Goal: Information Seeking & Learning: Learn about a topic

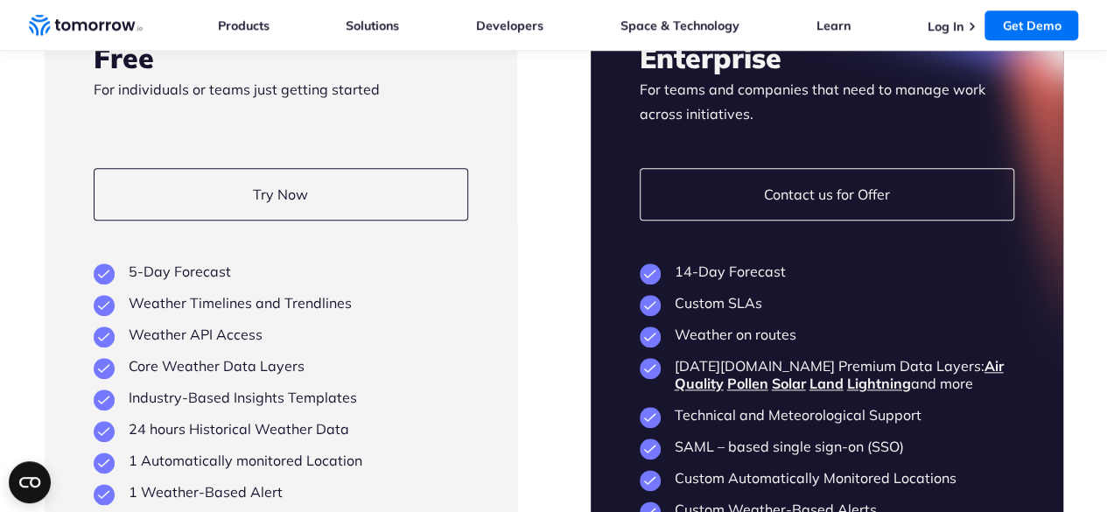
scroll to position [4026, 0]
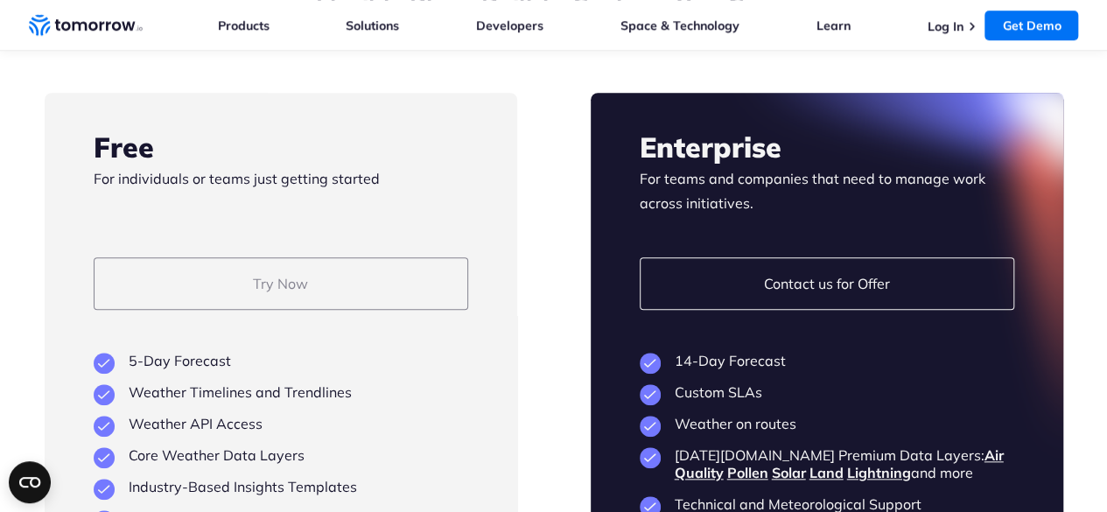
click at [312, 310] on link "Try Now" at bounding box center [281, 283] width 375 height 53
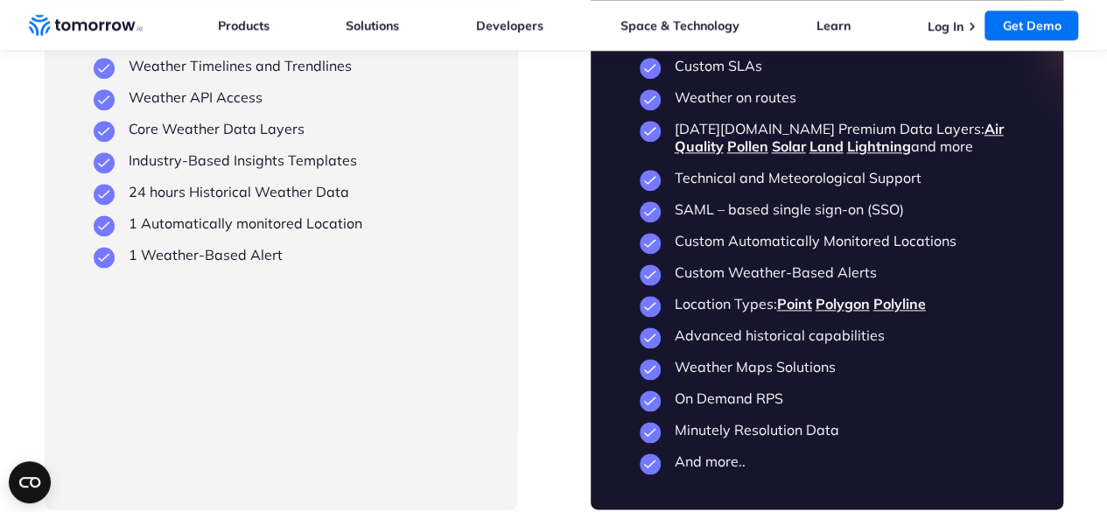
scroll to position [4376, 0]
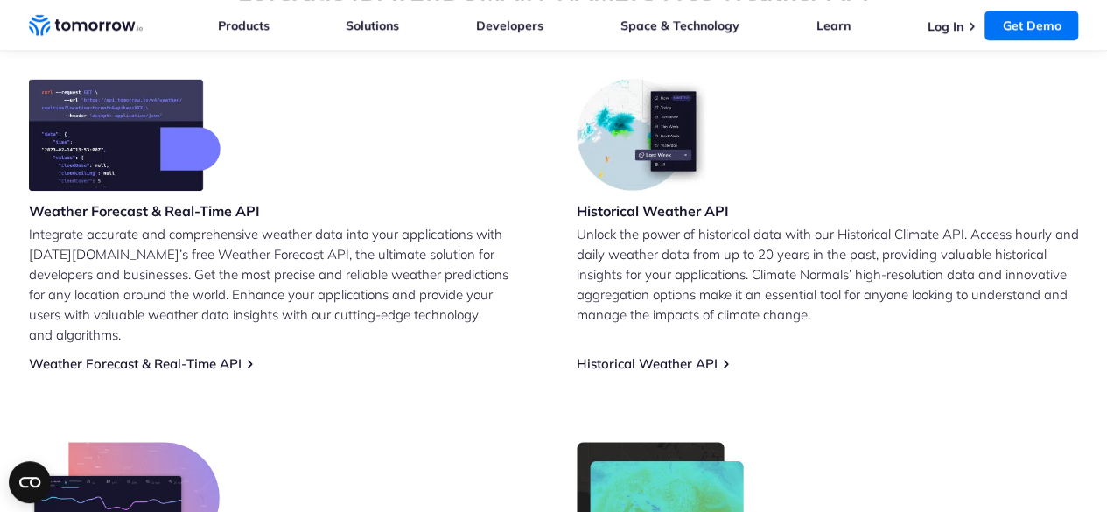
scroll to position [628, 0]
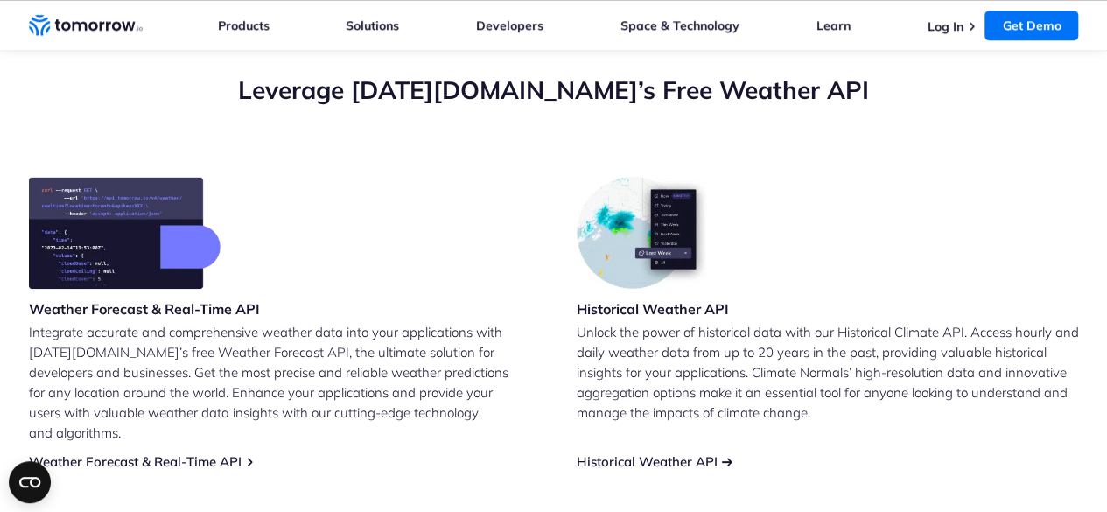
click at [649, 453] on link "Historical Weather API" at bounding box center [647, 461] width 141 height 17
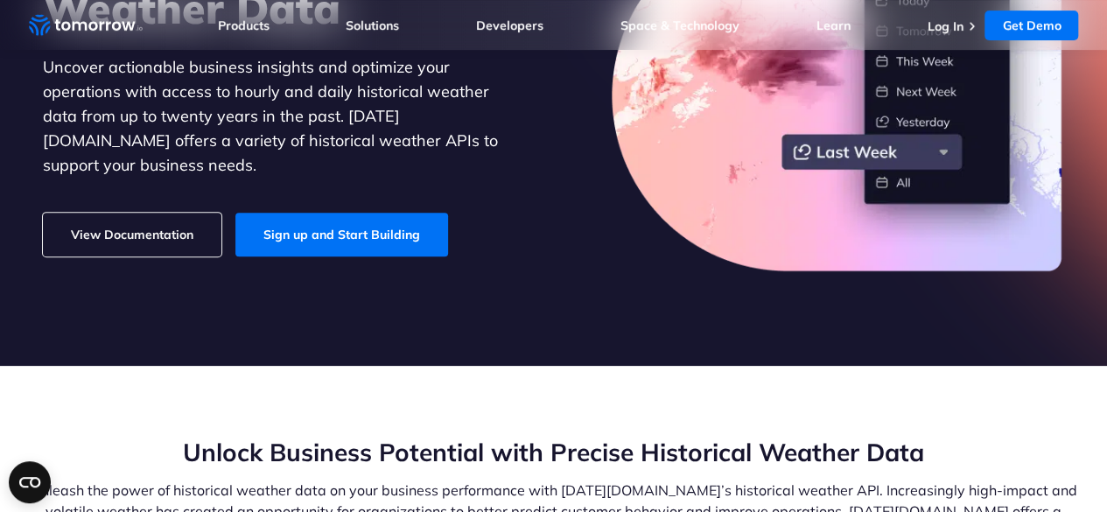
scroll to position [263, 0]
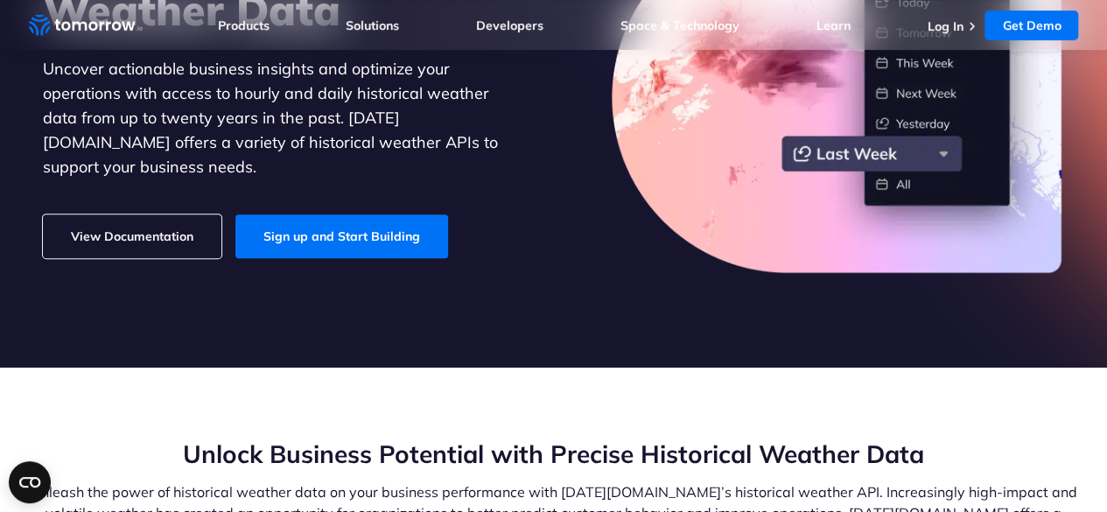
click at [158, 226] on link "View Documentation" at bounding box center [132, 236] width 179 height 44
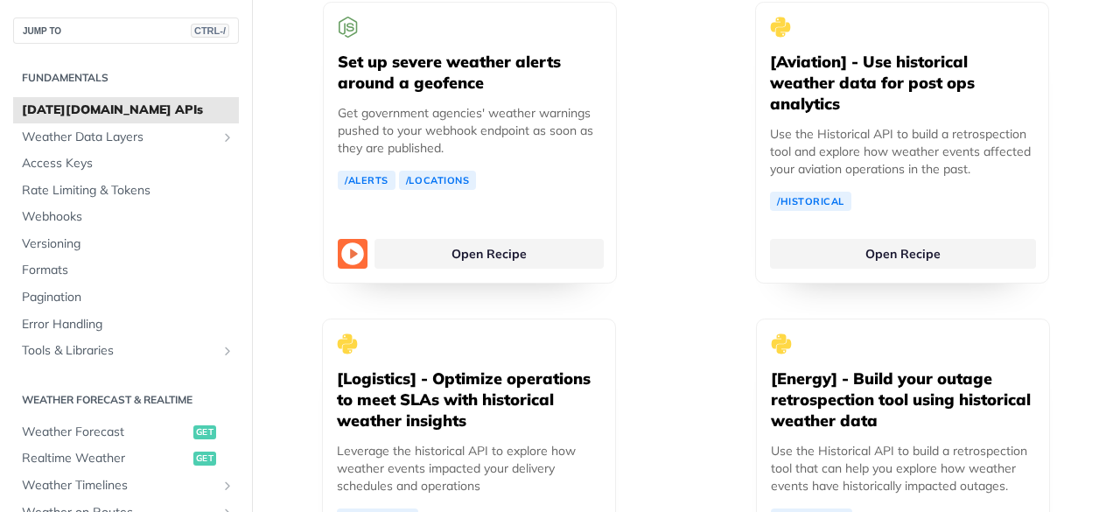
scroll to position [4726, 0]
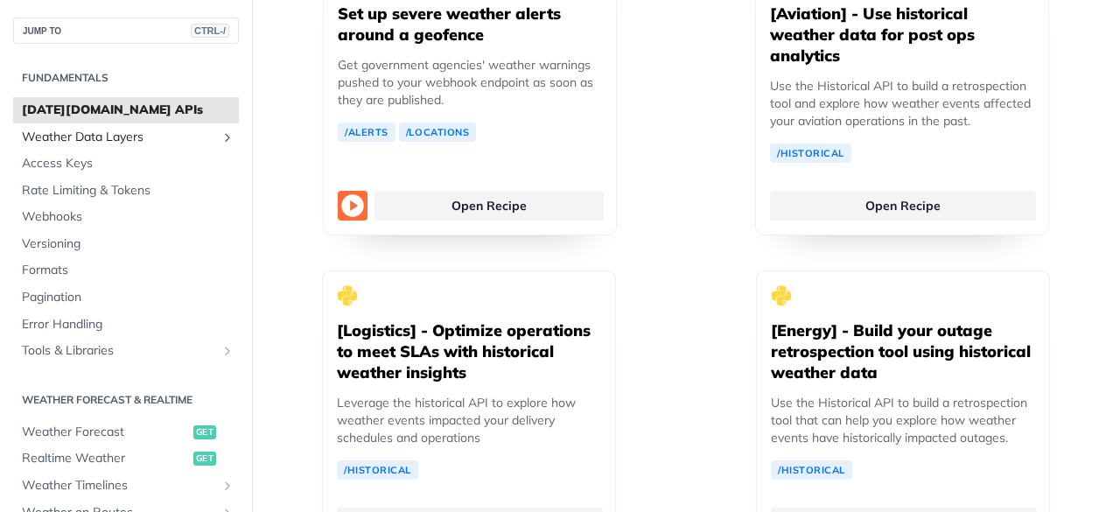
click at [130, 132] on span "Weather Data Layers" at bounding box center [119, 138] width 194 height 18
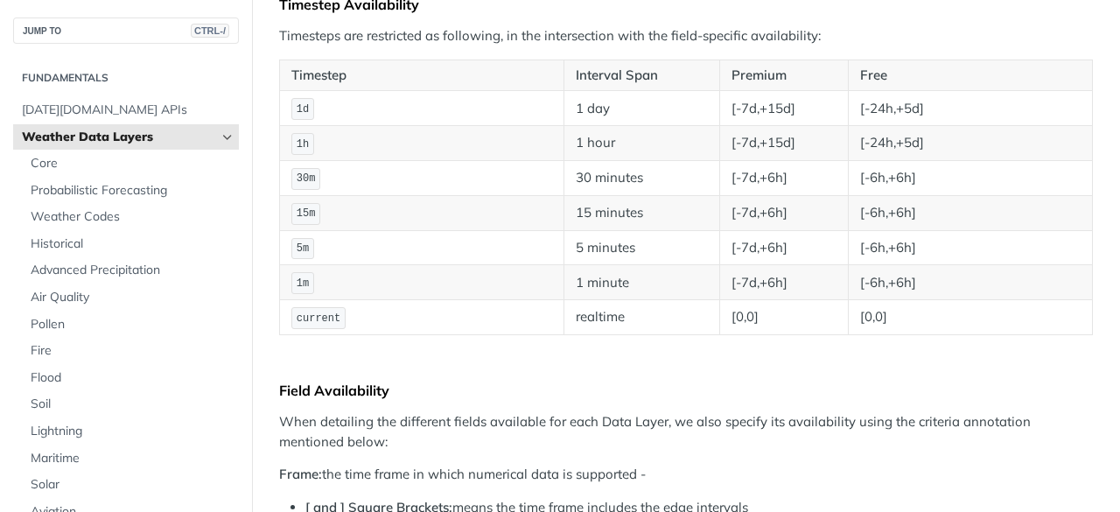
scroll to position [350, 0]
click at [90, 225] on span "Weather Codes" at bounding box center [133, 217] width 204 height 18
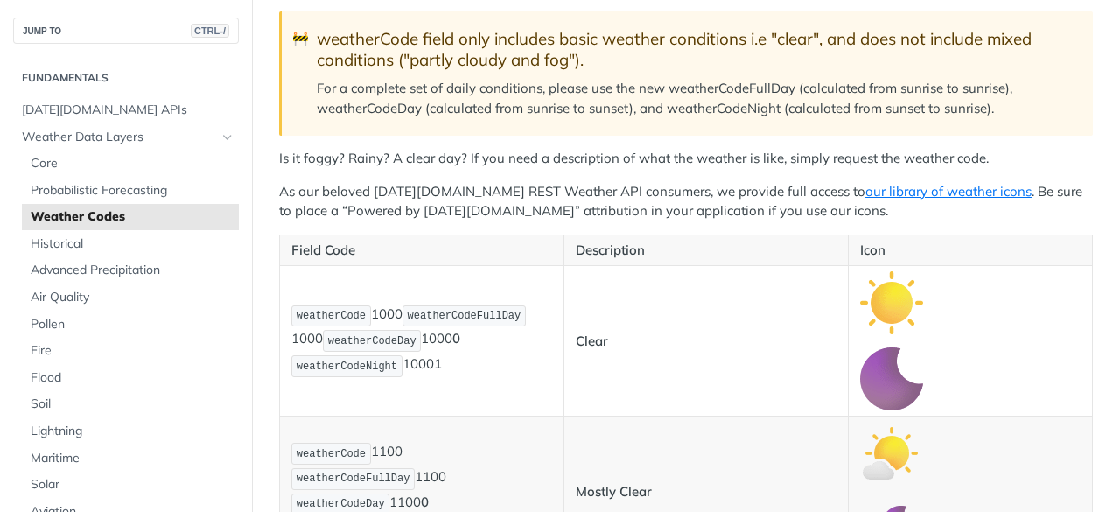
scroll to position [263, 0]
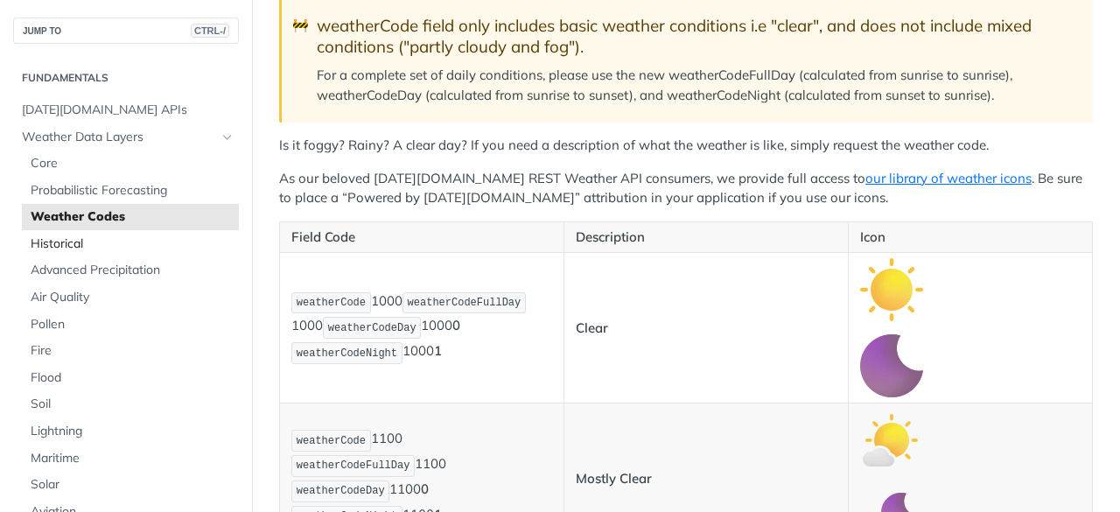
click at [53, 240] on span "Historical" at bounding box center [133, 244] width 204 height 18
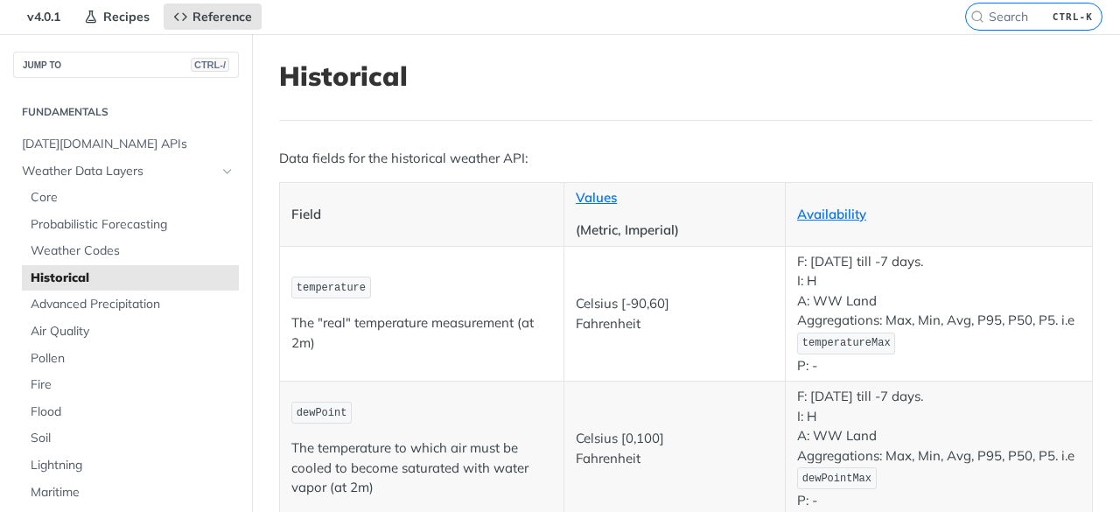
scroll to position [88, 0]
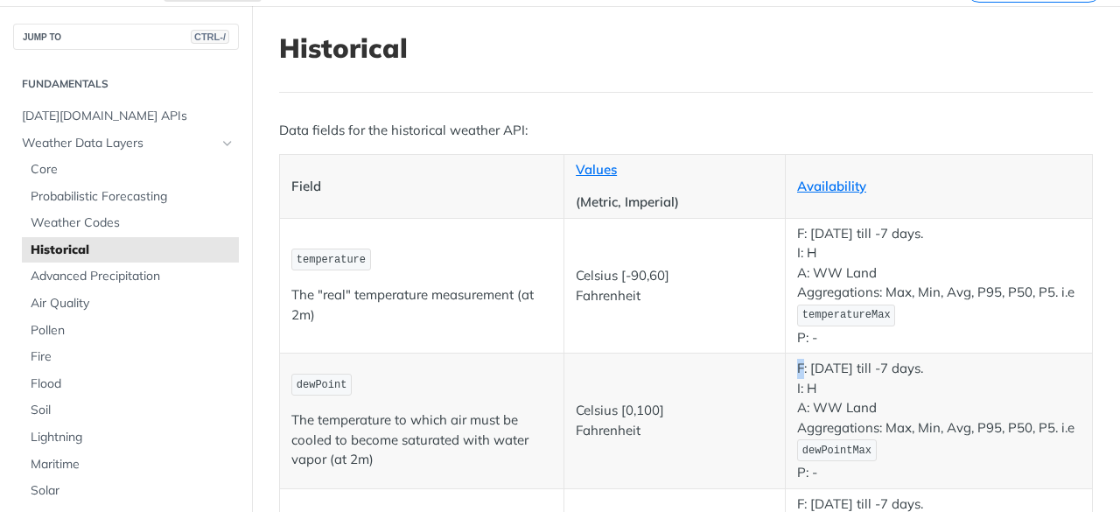
click at [797, 372] on p "F: [DATE] till -7 days. I: H A: WW Land Aggregations: Max, Min, Avg, P95, P50, …" at bounding box center [939, 420] width 284 height 123
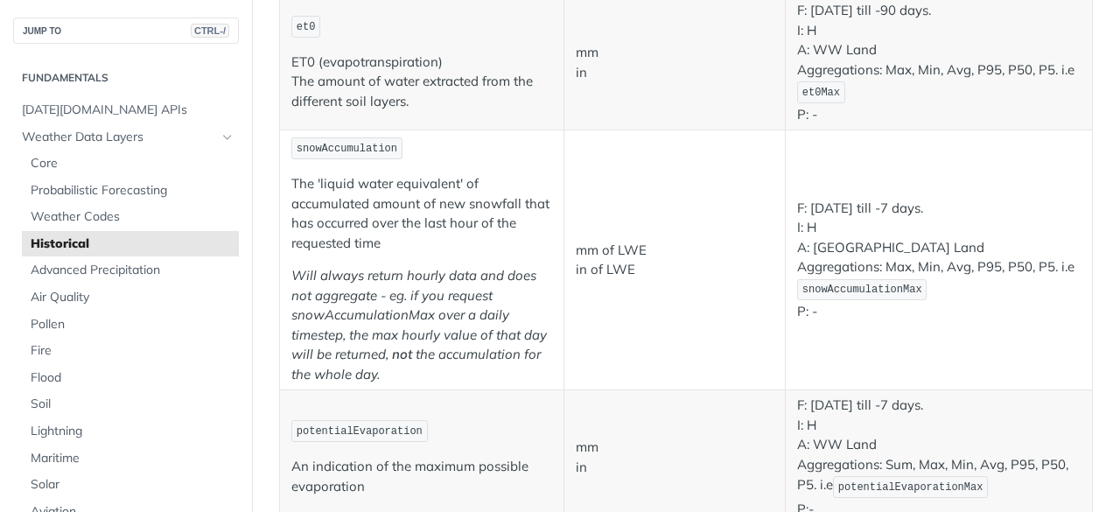
scroll to position [1838, 0]
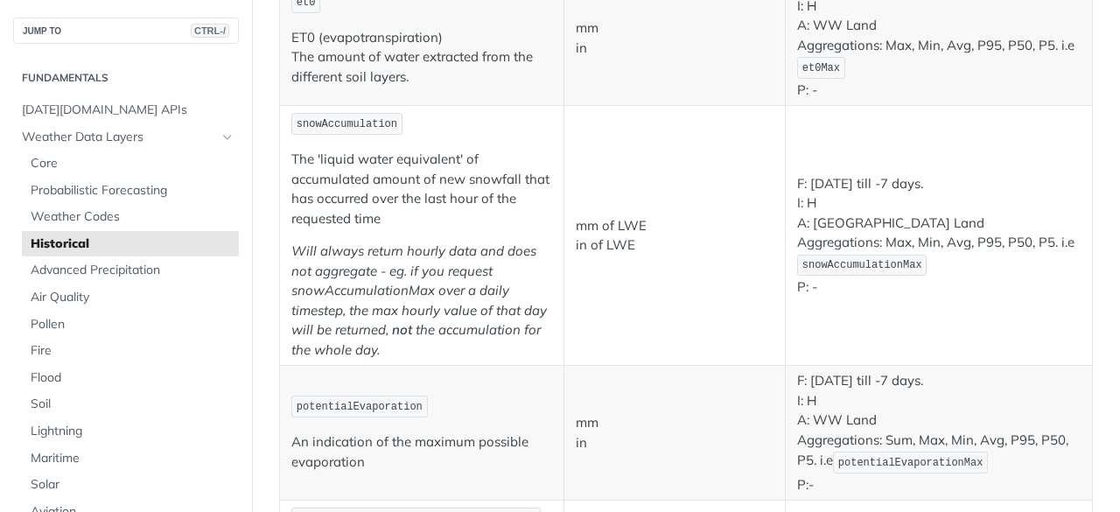
click at [652, 289] on td "mm of LWE in of LWE" at bounding box center [675, 236] width 221 height 260
click at [39, 327] on span "Pollen" at bounding box center [133, 325] width 204 height 18
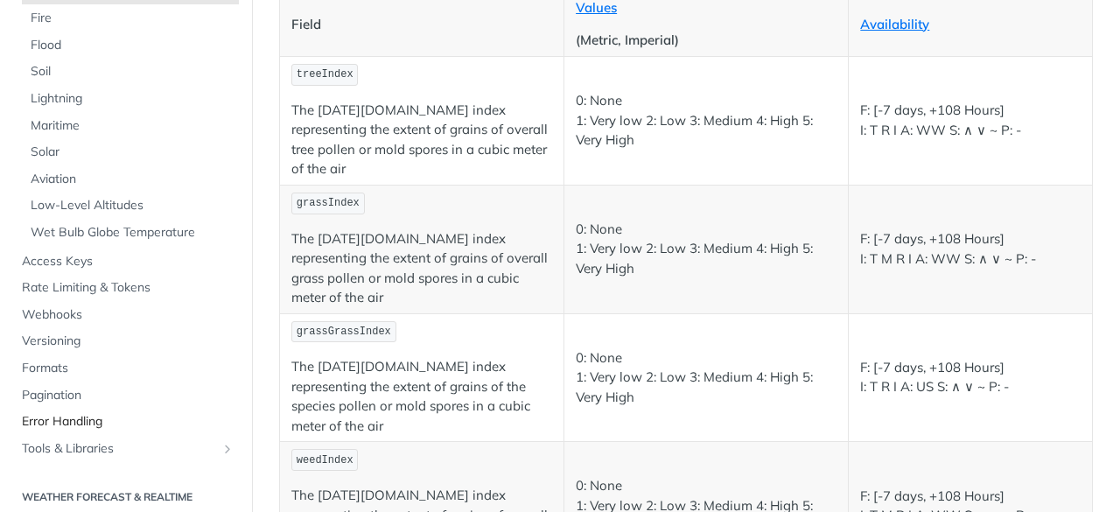
scroll to position [438, 0]
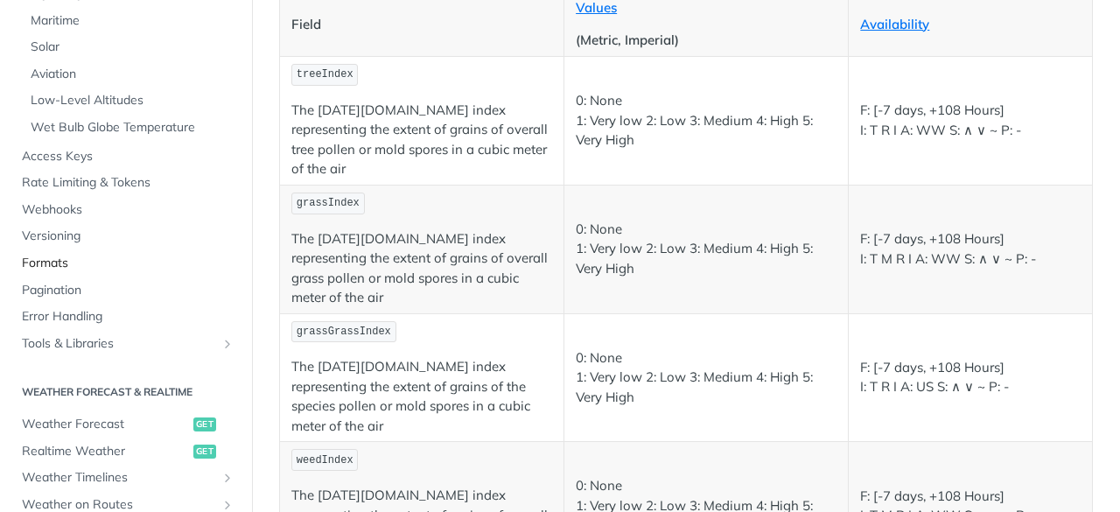
click at [110, 262] on span "Formats" at bounding box center [128, 264] width 213 height 18
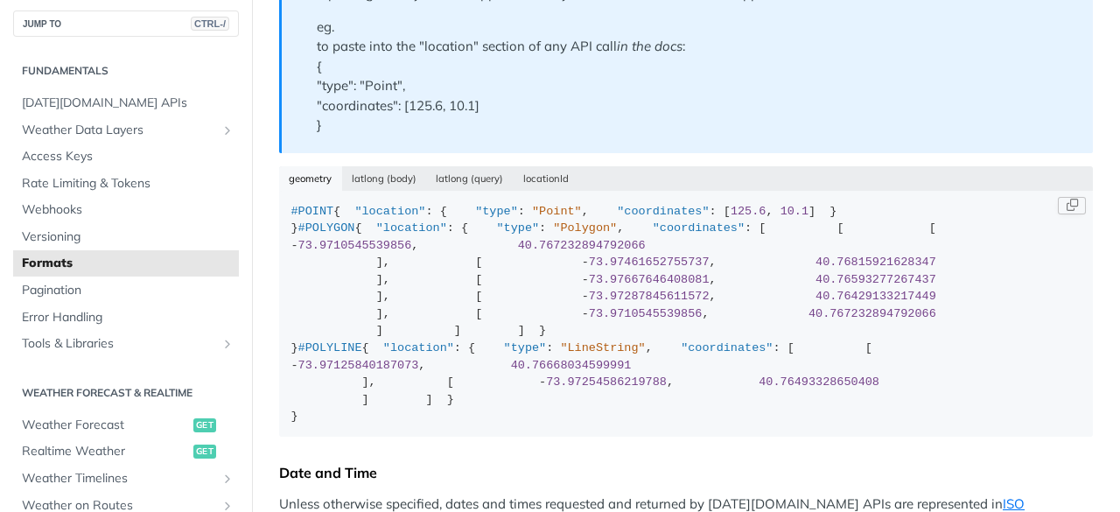
scroll to position [700, 0]
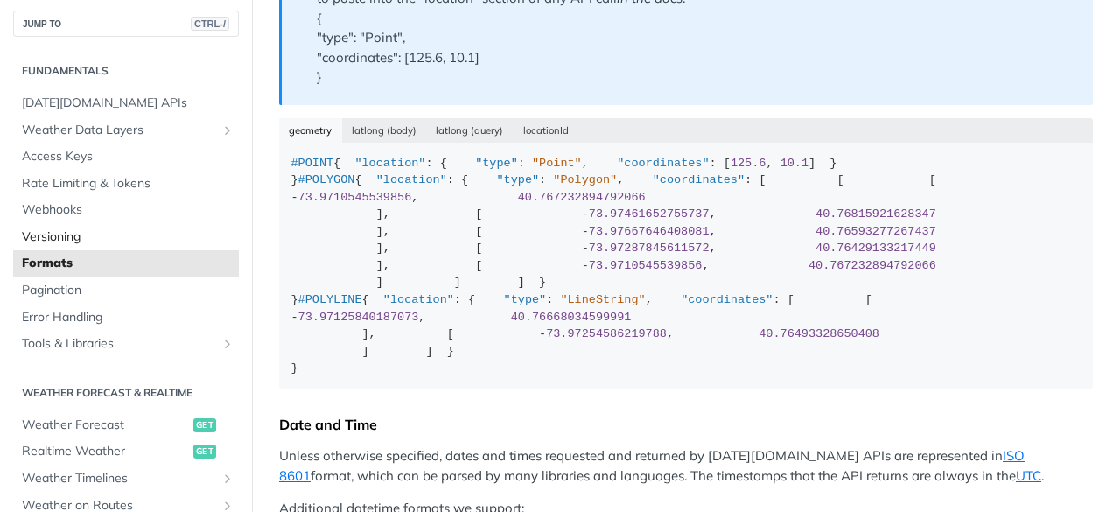
click at [61, 236] on span "Versioning" at bounding box center [128, 237] width 213 height 18
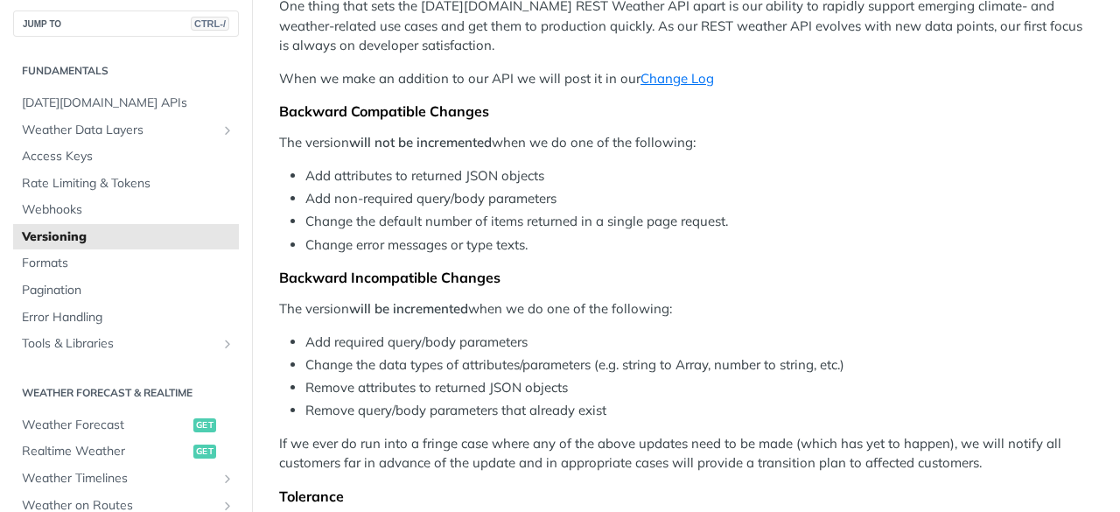
scroll to position [263, 0]
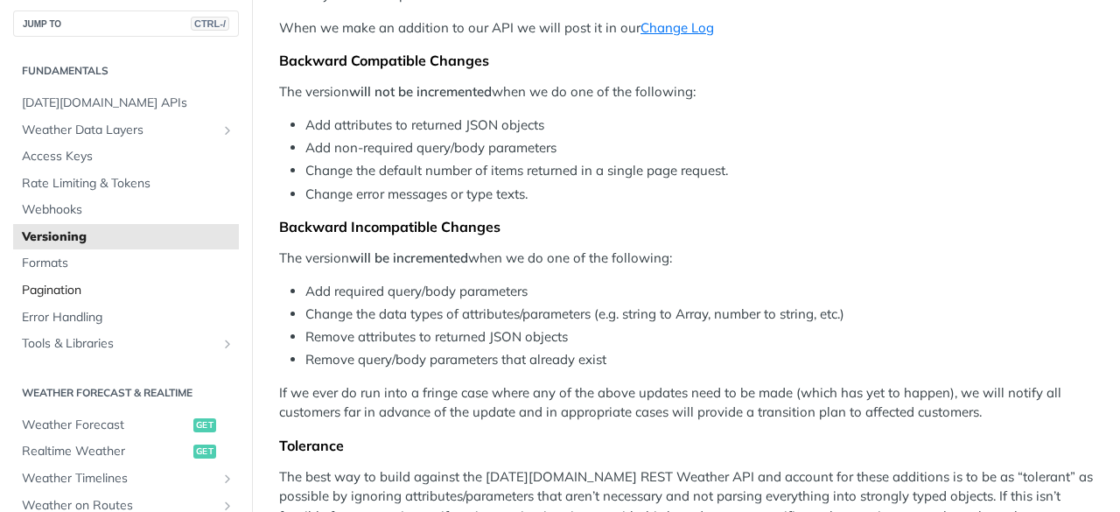
click at [77, 279] on link "Pagination" at bounding box center [126, 290] width 226 height 26
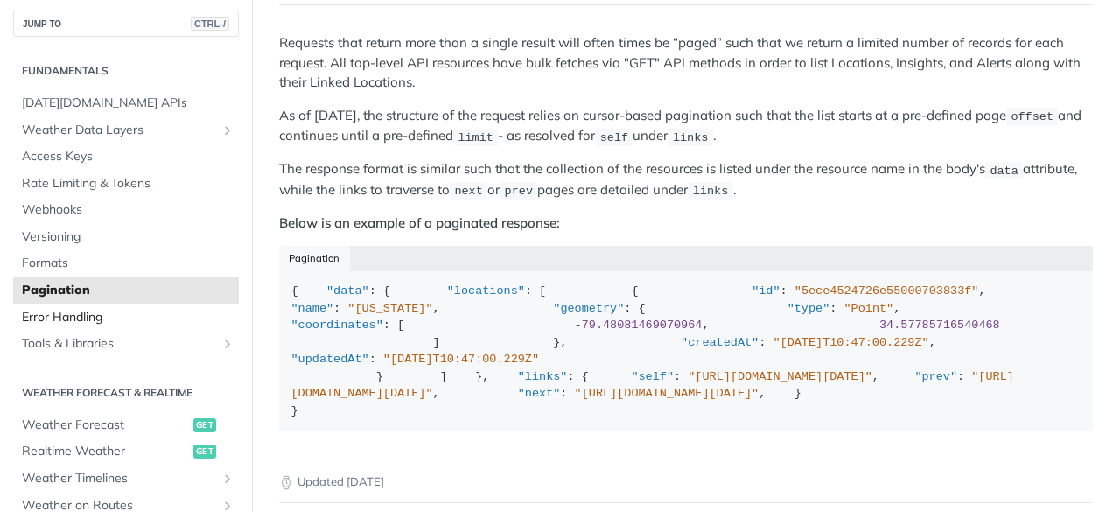
click at [54, 313] on span "Error Handling" at bounding box center [128, 318] width 213 height 18
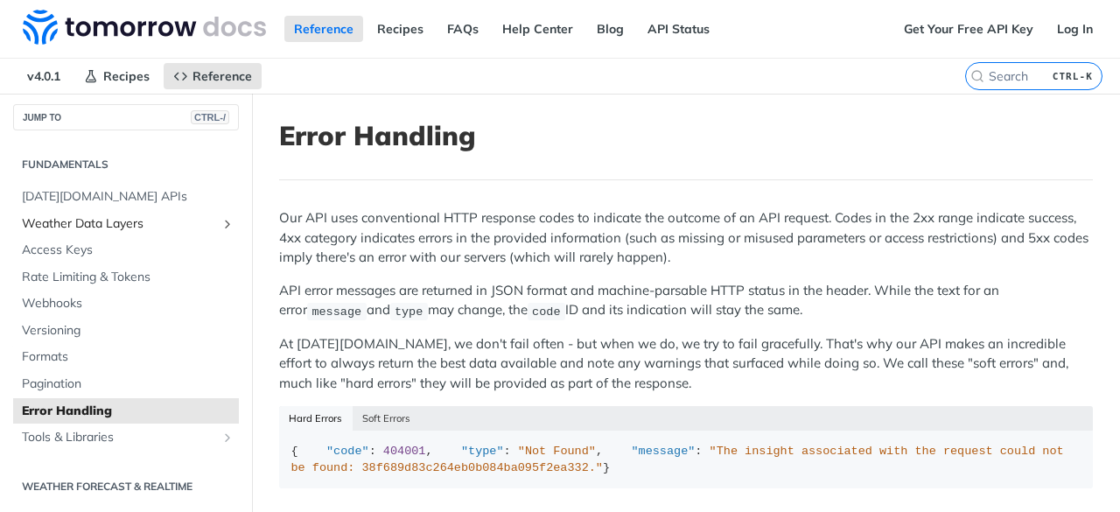
click at [100, 226] on span "Weather Data Layers" at bounding box center [119, 224] width 194 height 18
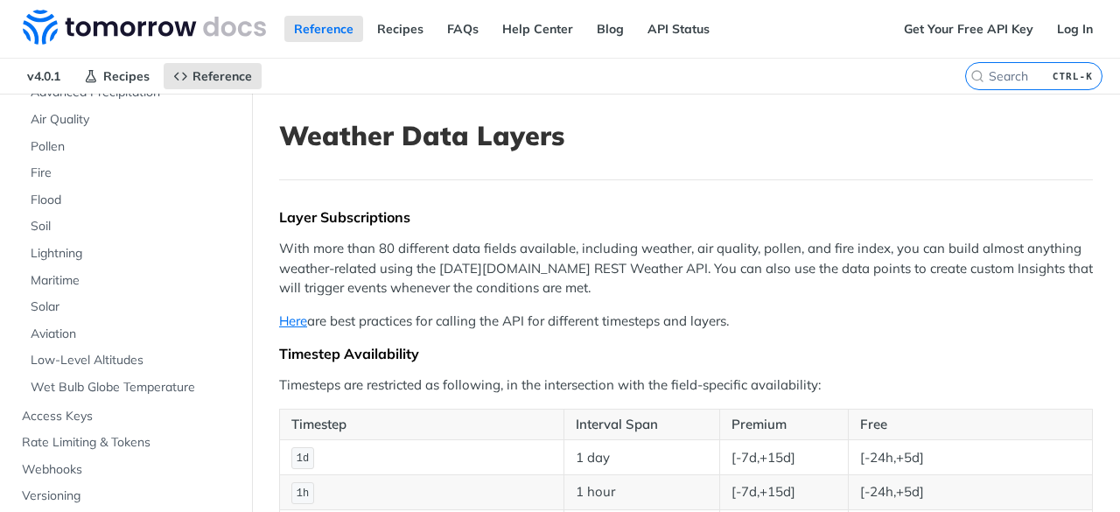
scroll to position [357, 0]
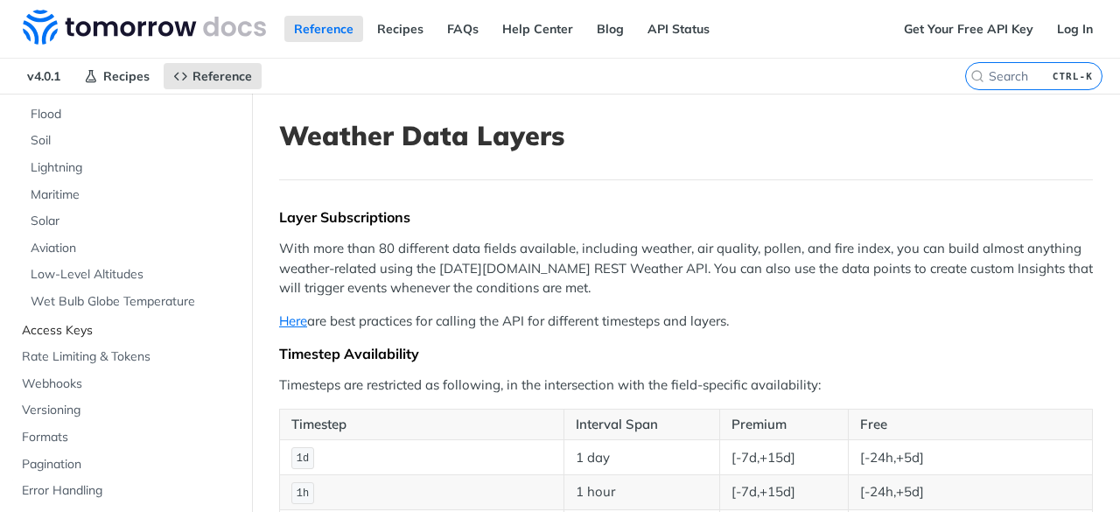
click at [94, 325] on span "Access Keys" at bounding box center [128, 331] width 213 height 18
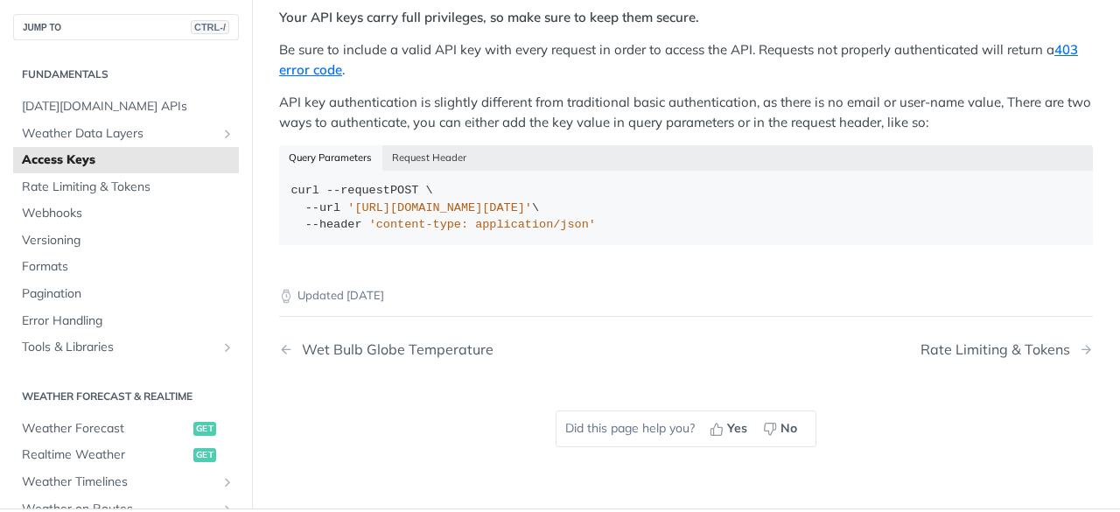
scroll to position [438, 0]
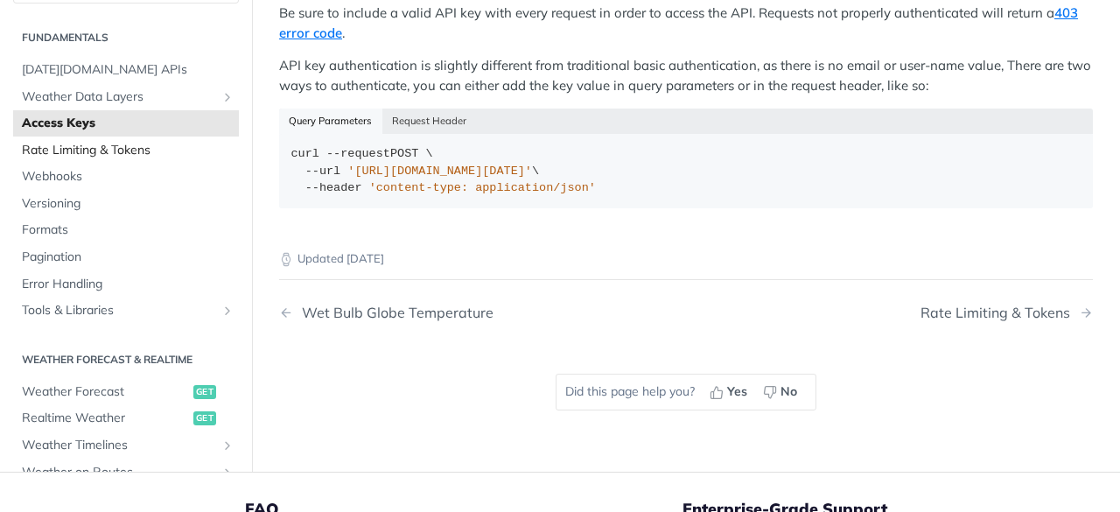
click at [88, 137] on link "Rate Limiting & Tokens" at bounding box center [126, 150] width 226 height 26
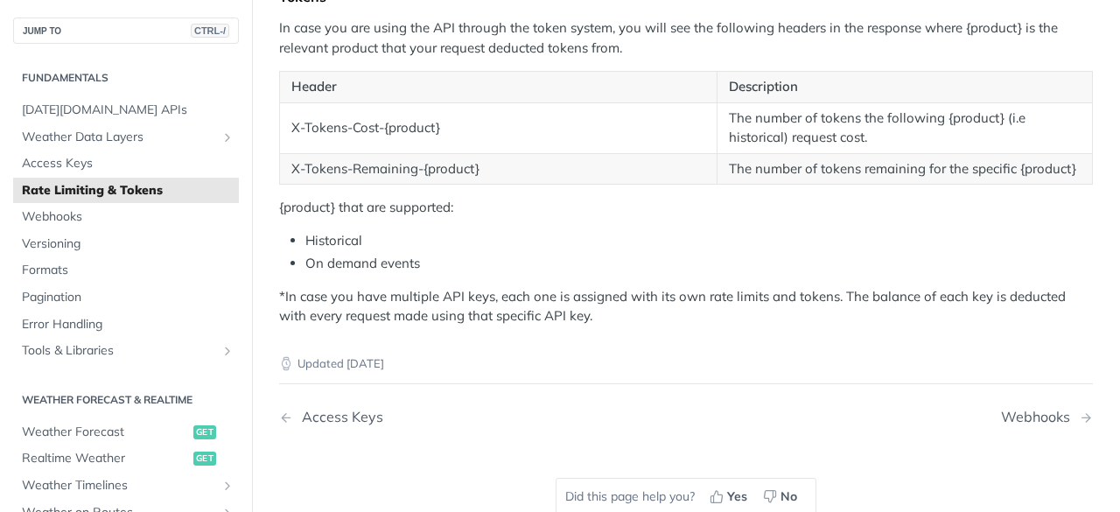
scroll to position [613, 0]
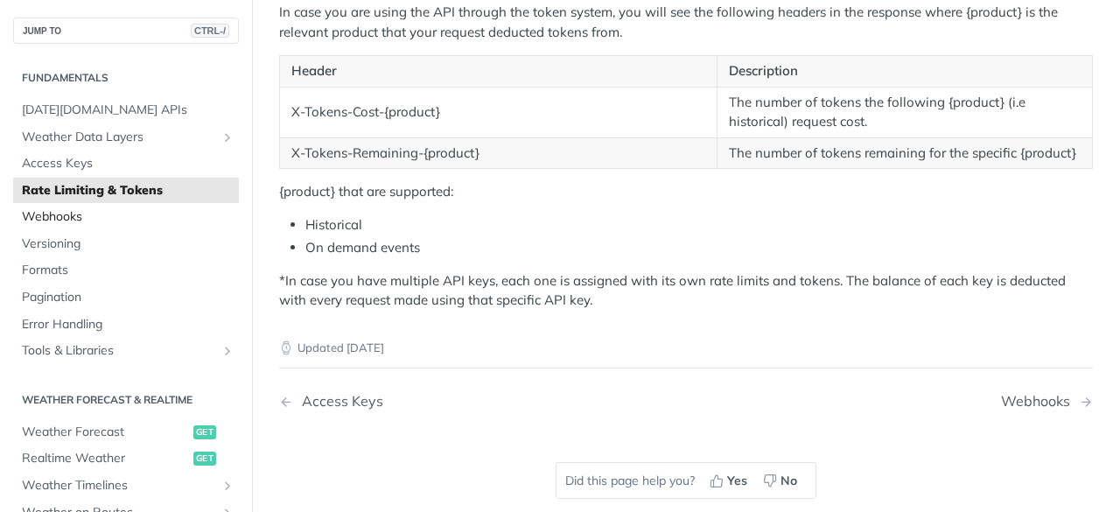
click at [146, 225] on span "Webhooks" at bounding box center [128, 217] width 213 height 18
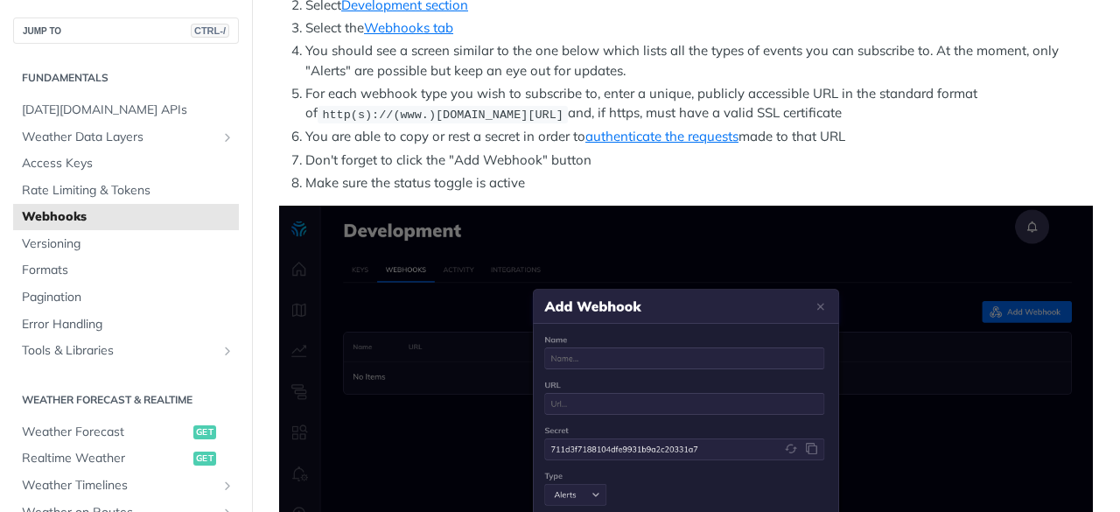
scroll to position [438, 0]
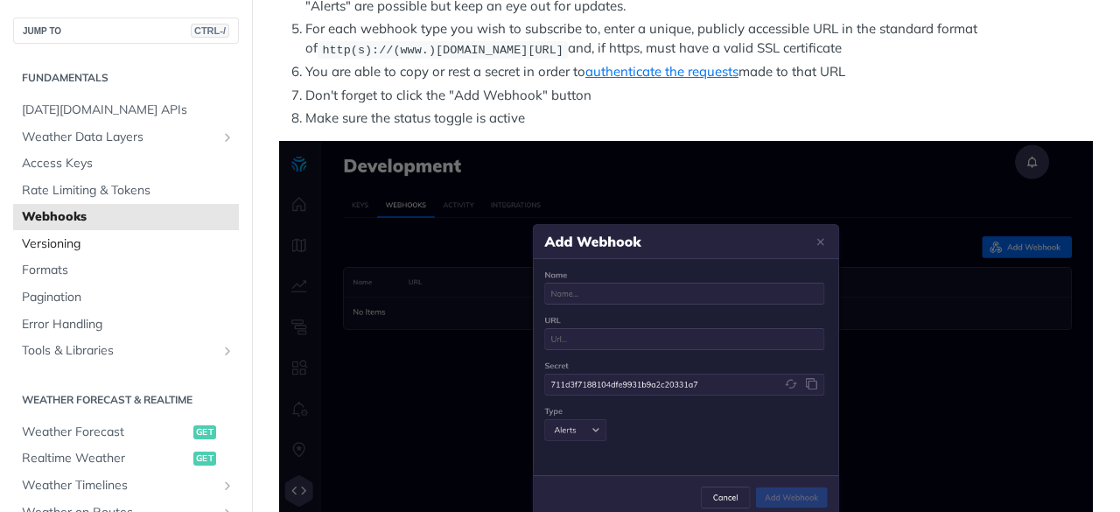
click at [86, 234] on link "Versioning" at bounding box center [126, 244] width 226 height 26
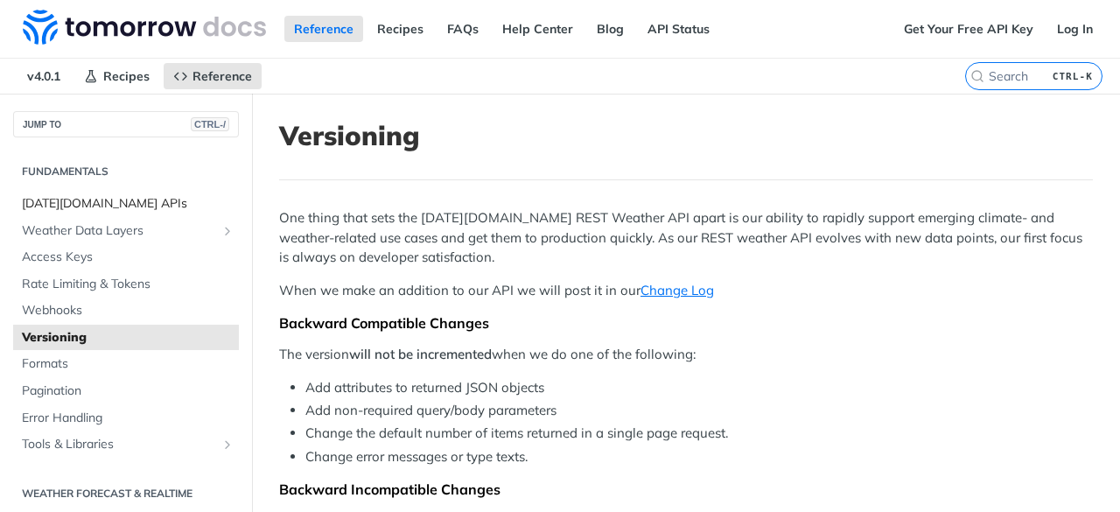
click at [72, 200] on span "Tomorrow.io APIs" at bounding box center [128, 204] width 213 height 18
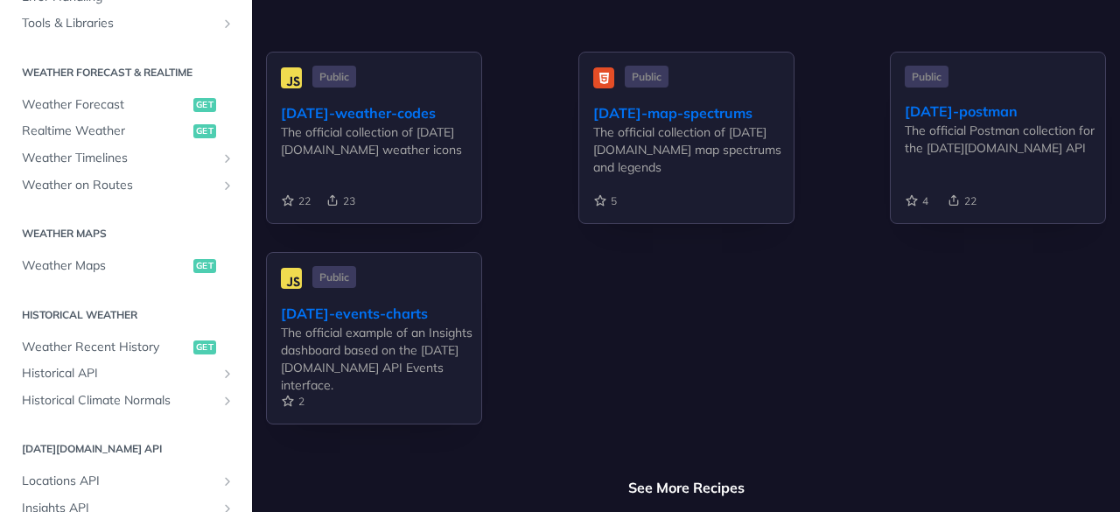
scroll to position [350, 0]
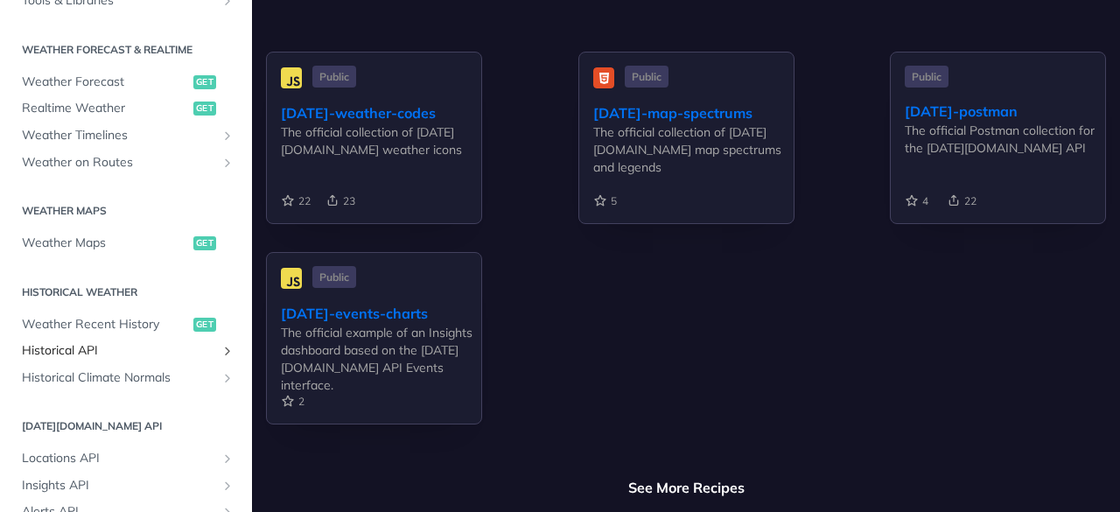
click at [114, 346] on span "Historical API" at bounding box center [119, 351] width 194 height 18
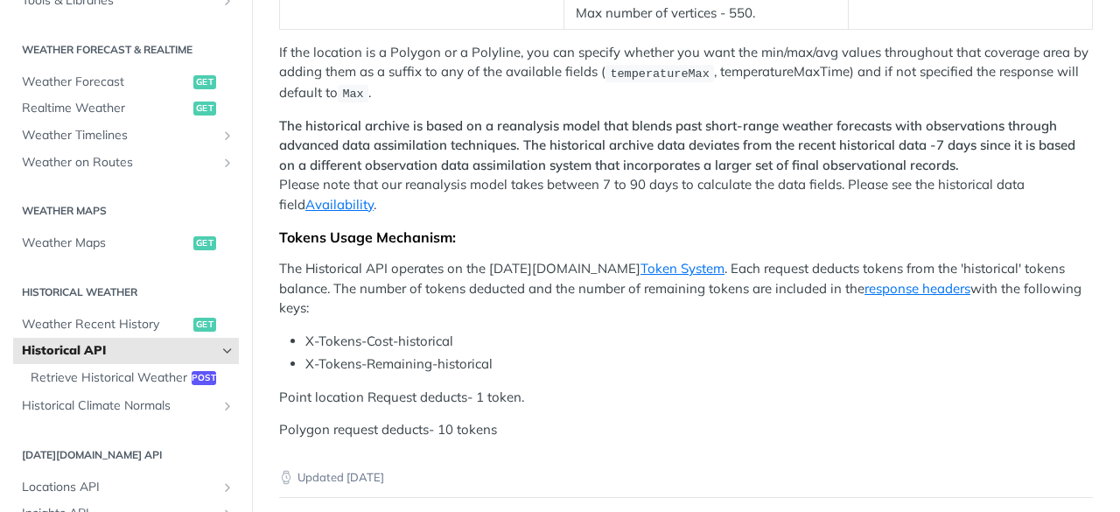
scroll to position [875, 0]
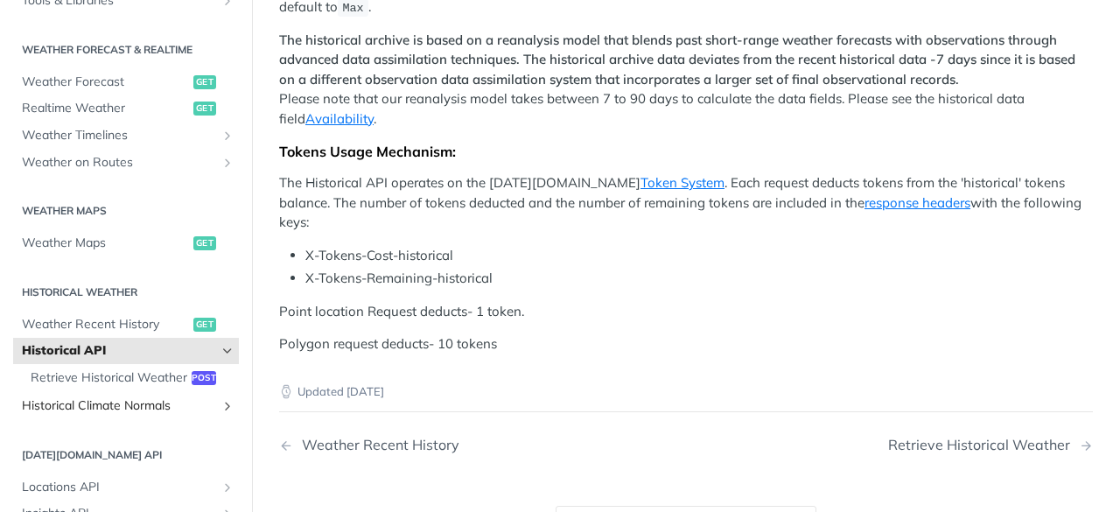
click at [111, 415] on span "Historical Climate Normals" at bounding box center [119, 406] width 194 height 18
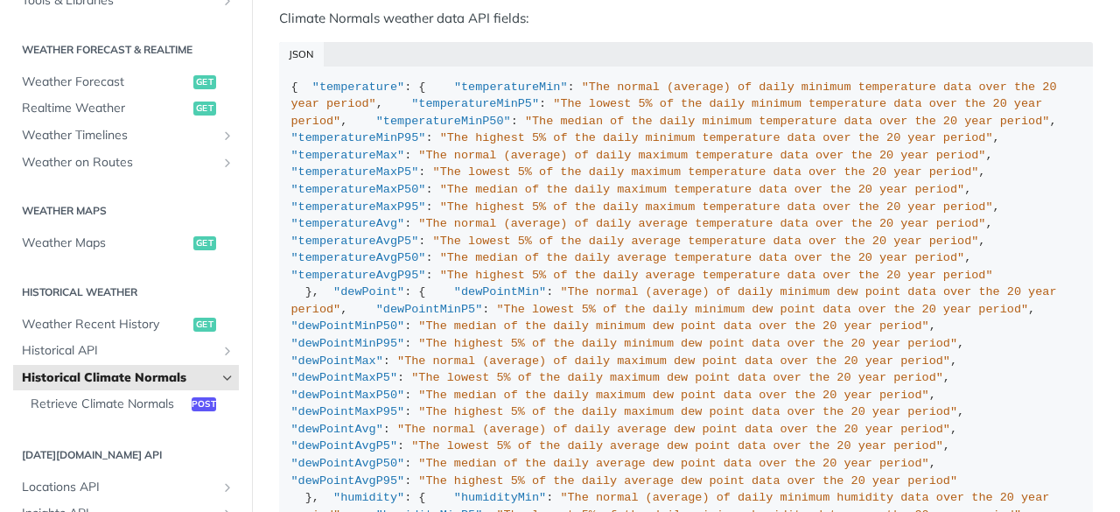
scroll to position [1400, 0]
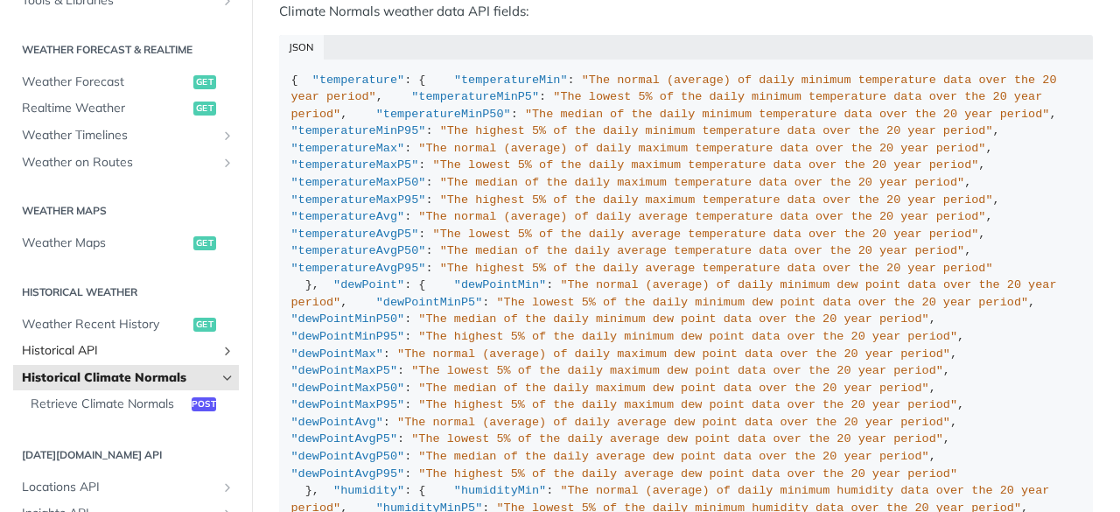
click at [151, 351] on span "Historical API" at bounding box center [119, 351] width 194 height 18
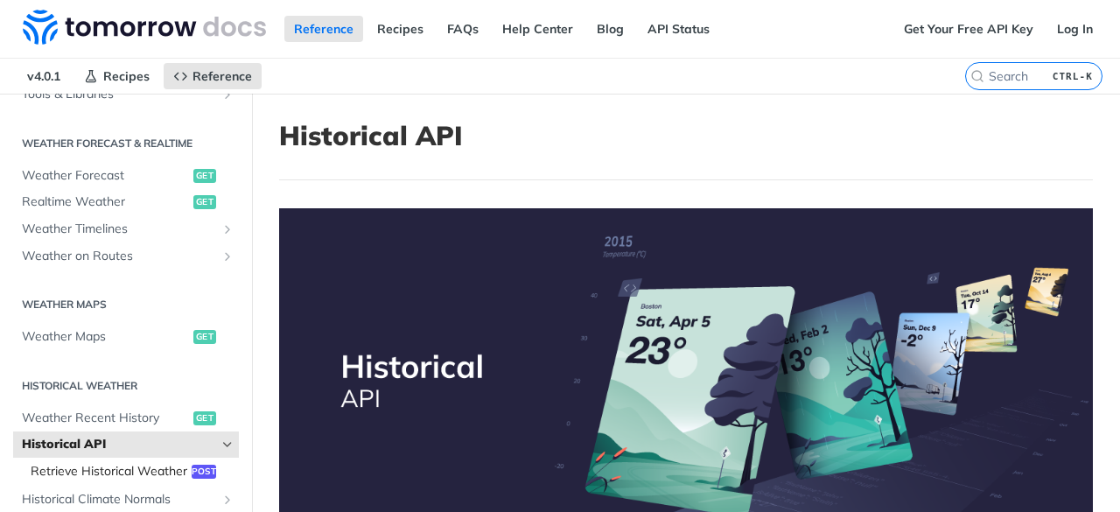
click at [113, 477] on span "Retrieve Historical Weather" at bounding box center [109, 472] width 157 height 18
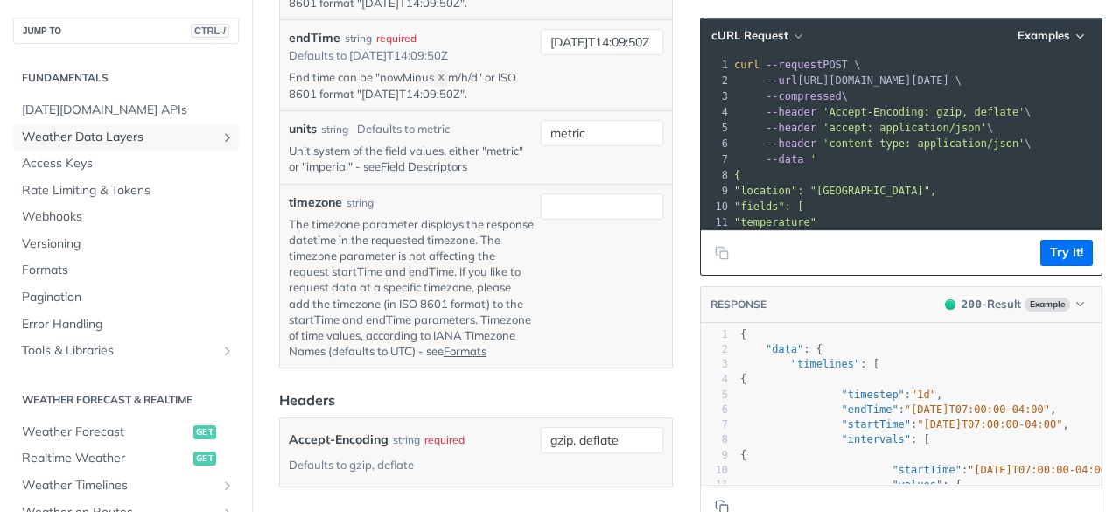
drag, startPoint x: 85, startPoint y: 141, endPoint x: 95, endPoint y: 203, distance: 62.9
click at [85, 141] on span "Weather Data Layers" at bounding box center [119, 138] width 194 height 18
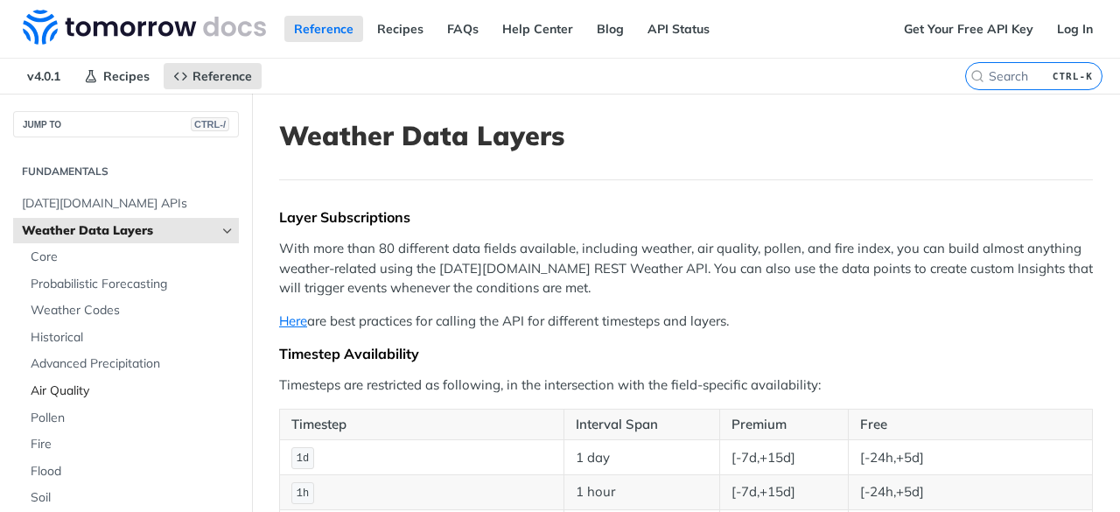
click at [58, 396] on span "Air Quality" at bounding box center [133, 391] width 204 height 18
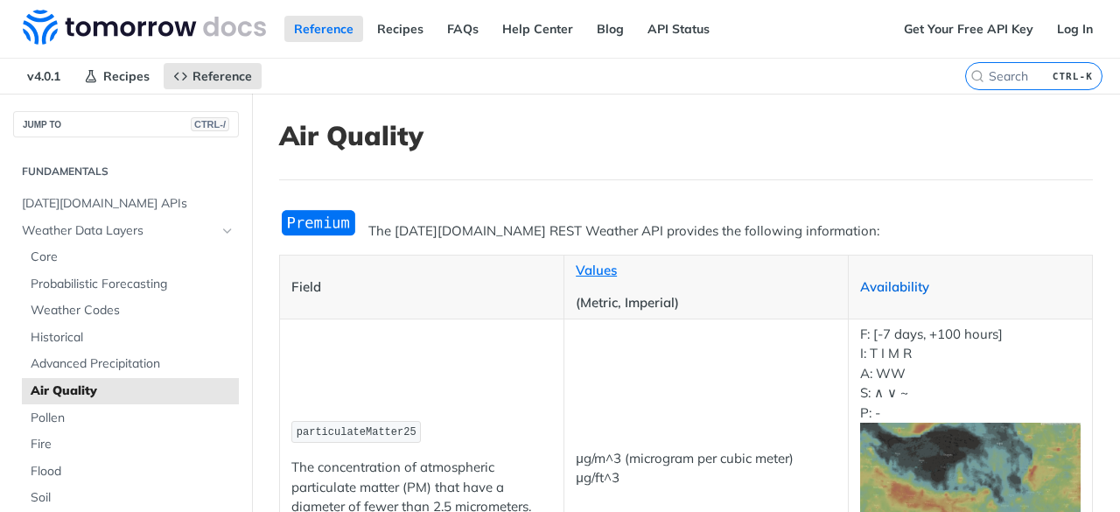
click at [874, 290] on link "Availability" at bounding box center [894, 286] width 69 height 17
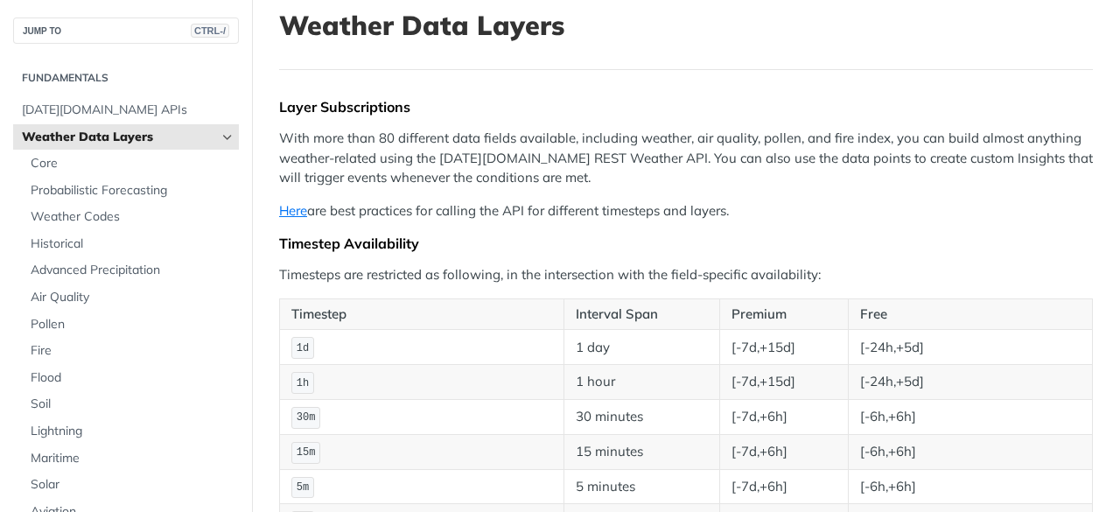
scroll to position [88, 0]
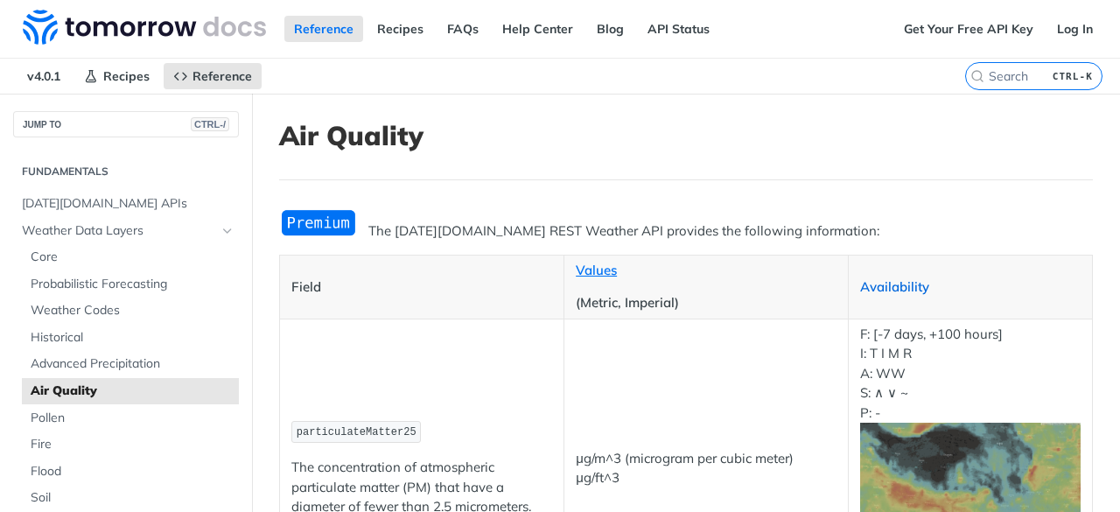
click at [902, 286] on link "Availability" at bounding box center [894, 286] width 69 height 17
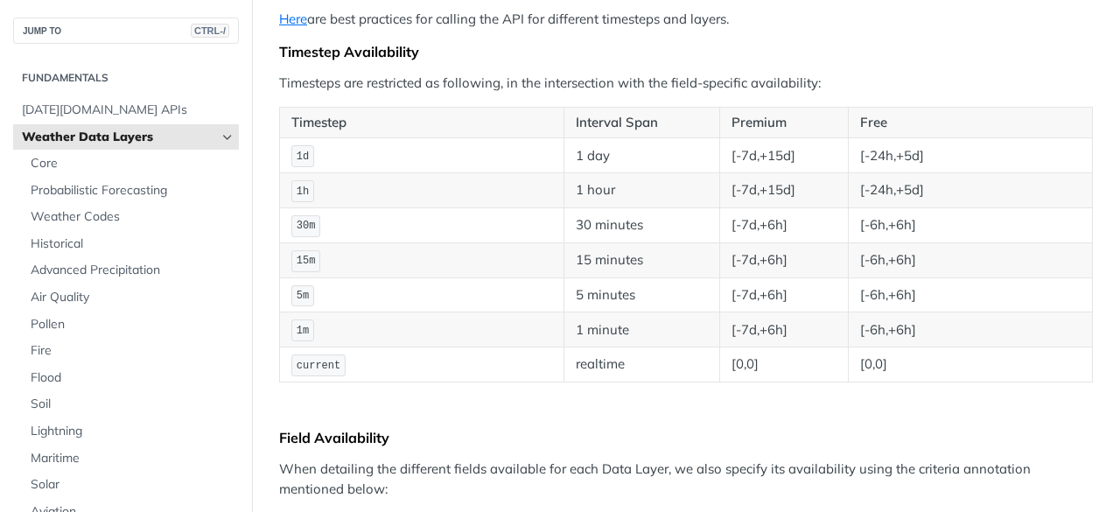
scroll to position [263, 0]
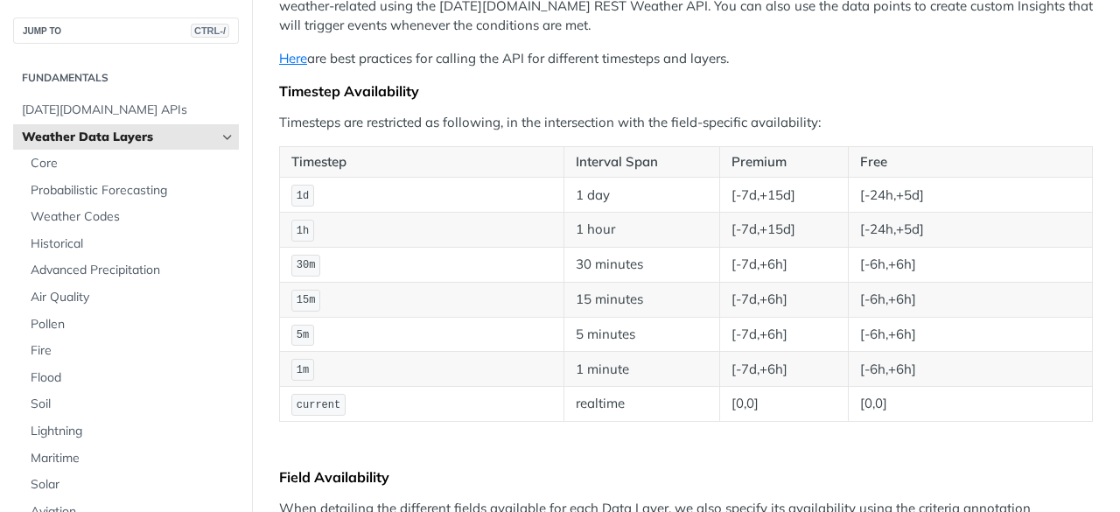
click at [1064, 117] on p "Timesteps are restricted as following, in the intersection with the field-speci…" at bounding box center [686, 123] width 814 height 20
click at [214, 368] on link "Flood" at bounding box center [130, 378] width 217 height 26
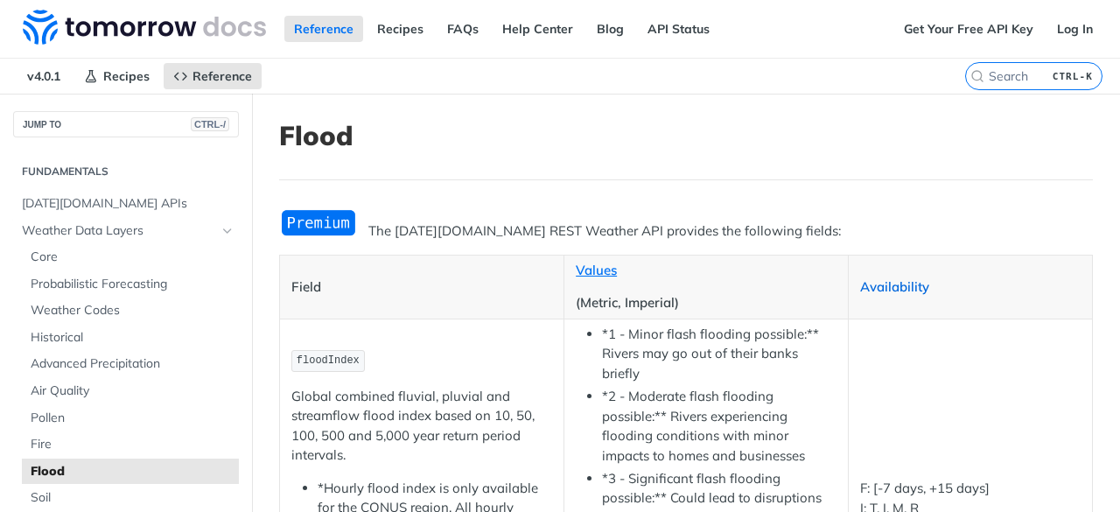
click at [919, 279] on link "Availability" at bounding box center [894, 286] width 69 height 17
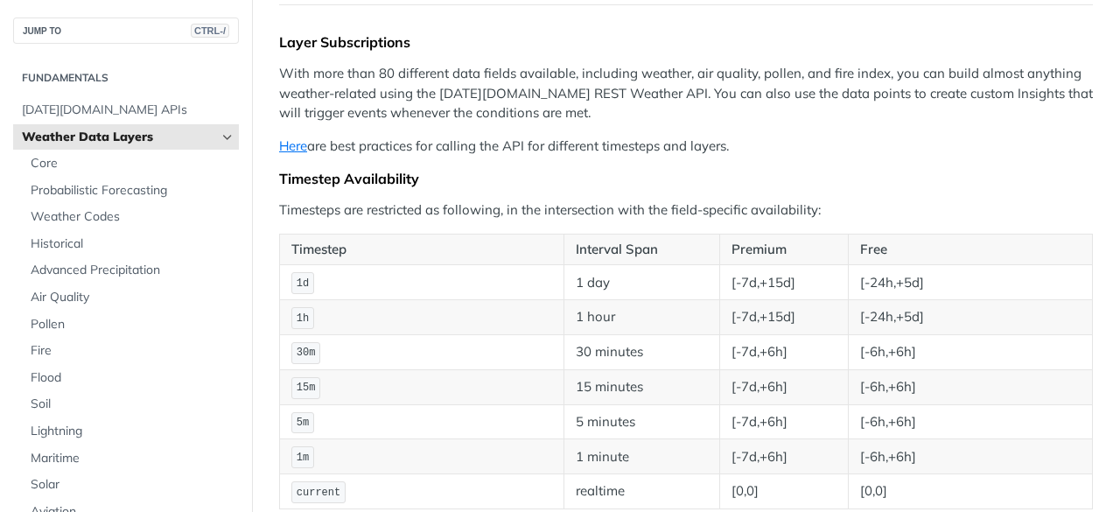
scroll to position [263, 0]
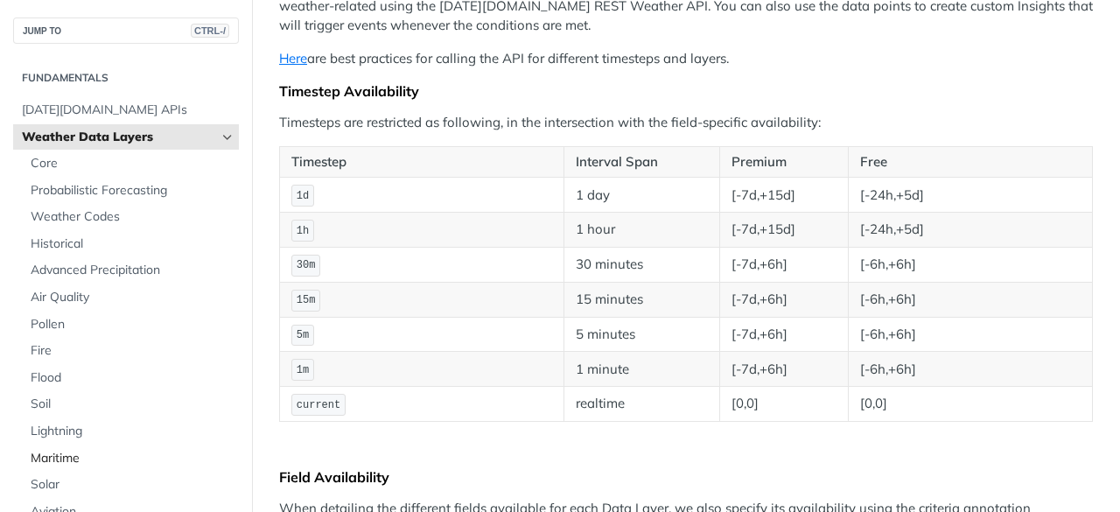
click at [51, 453] on span "Maritime" at bounding box center [133, 459] width 204 height 18
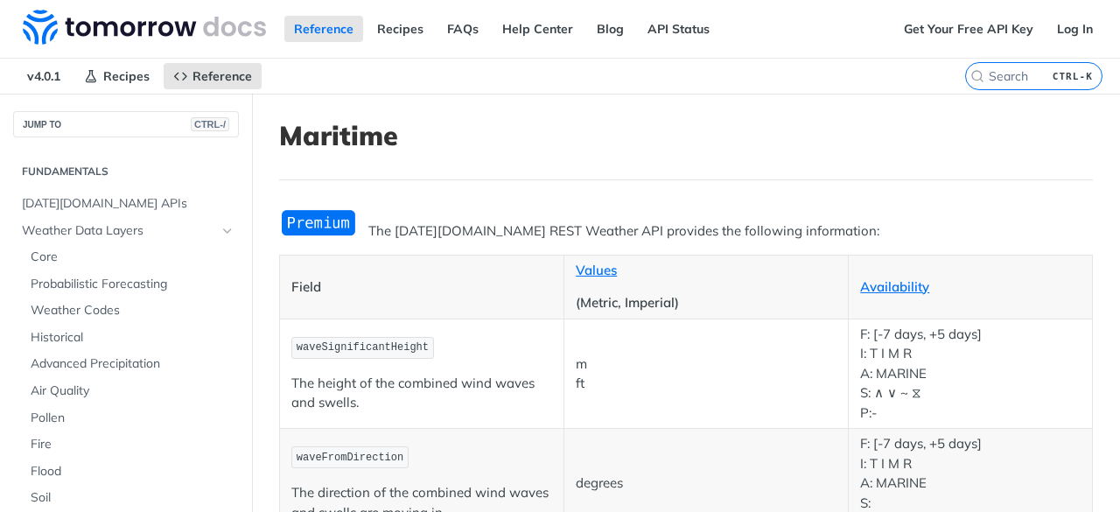
click at [881, 293] on p "Availability" at bounding box center [970, 287] width 221 height 20
click at [879, 291] on link "Availability" at bounding box center [894, 286] width 69 height 17
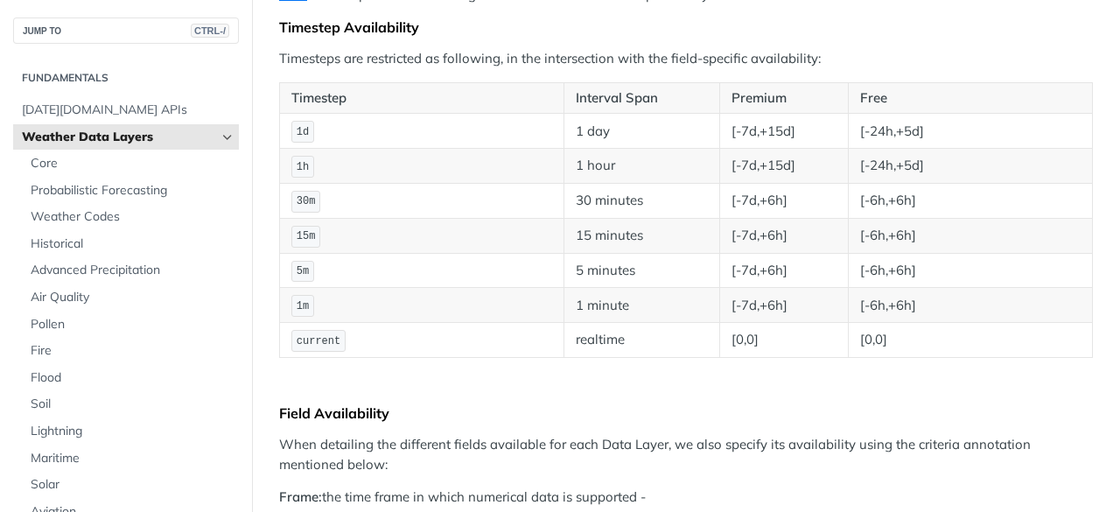
scroll to position [350, 0]
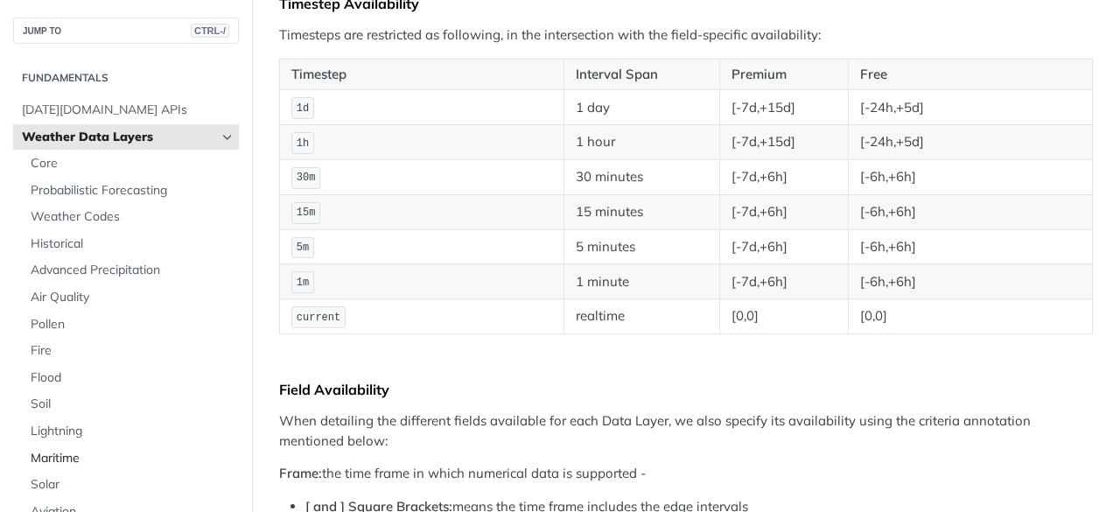
click at [51, 458] on span "Maritime" at bounding box center [133, 459] width 204 height 18
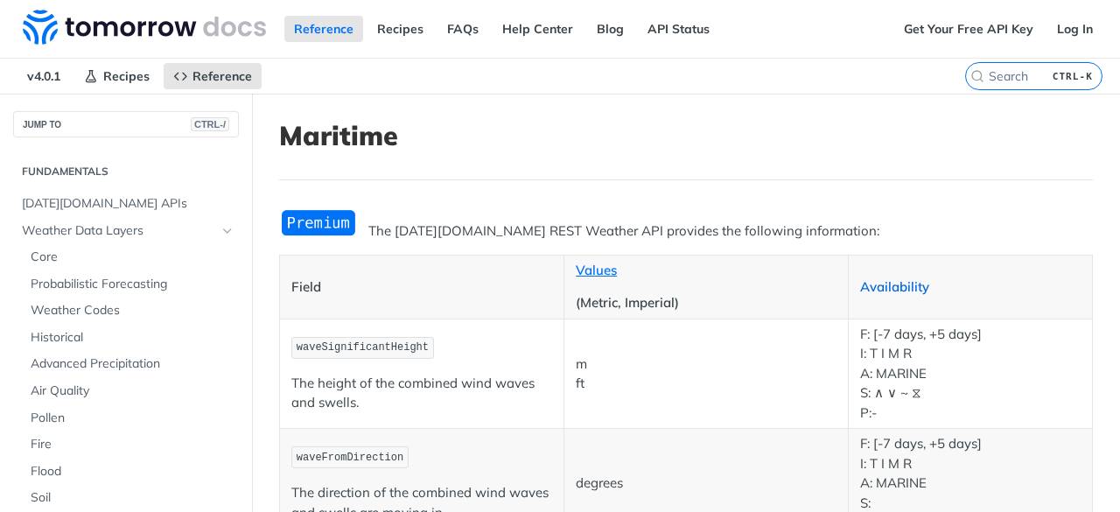
click at [874, 289] on link "Availability" at bounding box center [894, 286] width 69 height 17
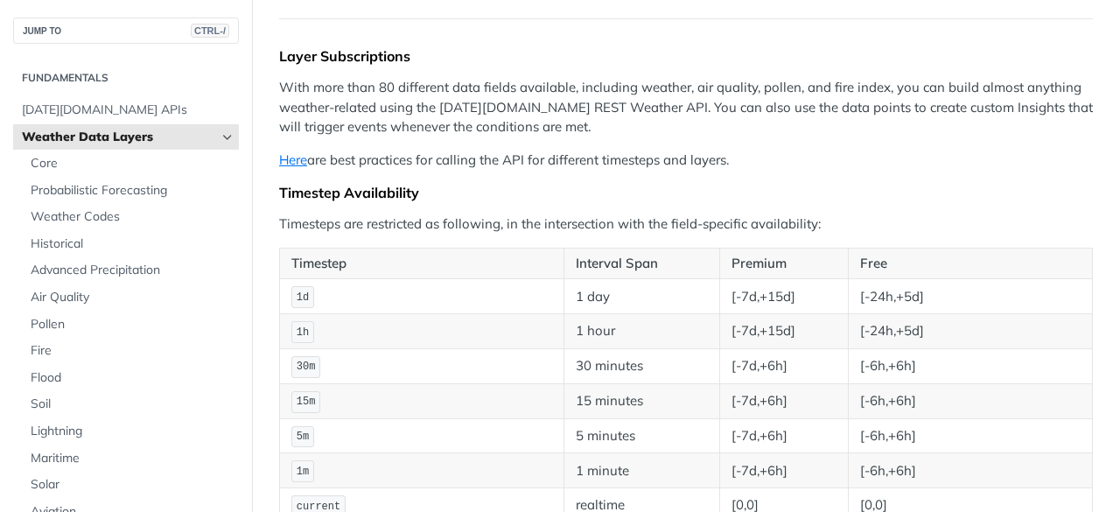
scroll to position [175, 0]
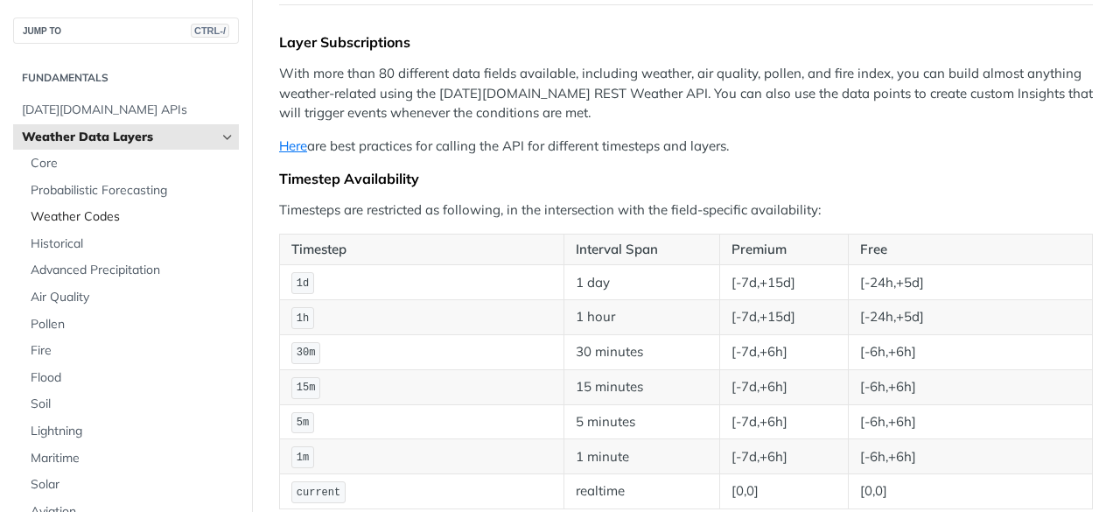
click at [123, 228] on link "Weather Codes" at bounding box center [130, 217] width 217 height 26
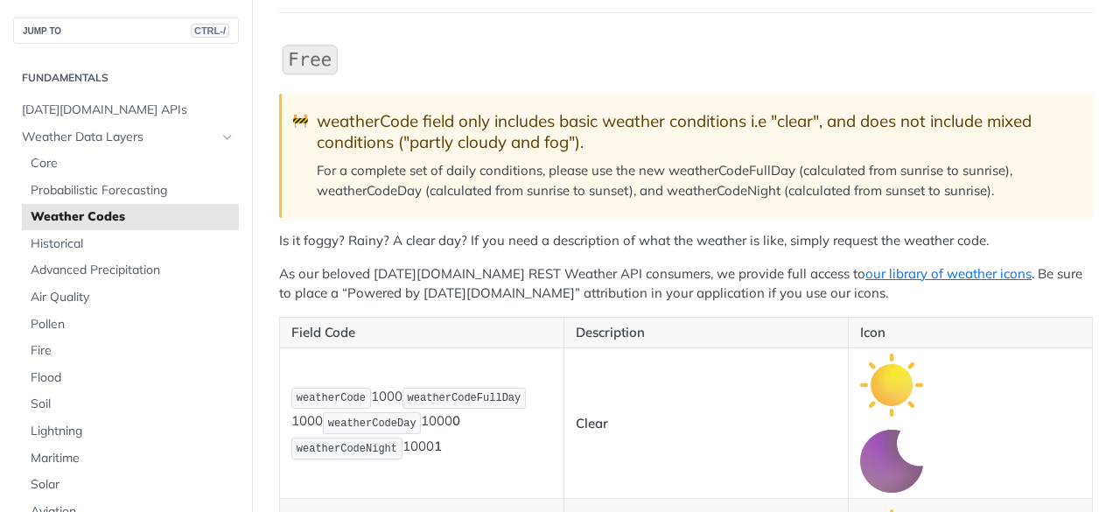
scroll to position [175, 0]
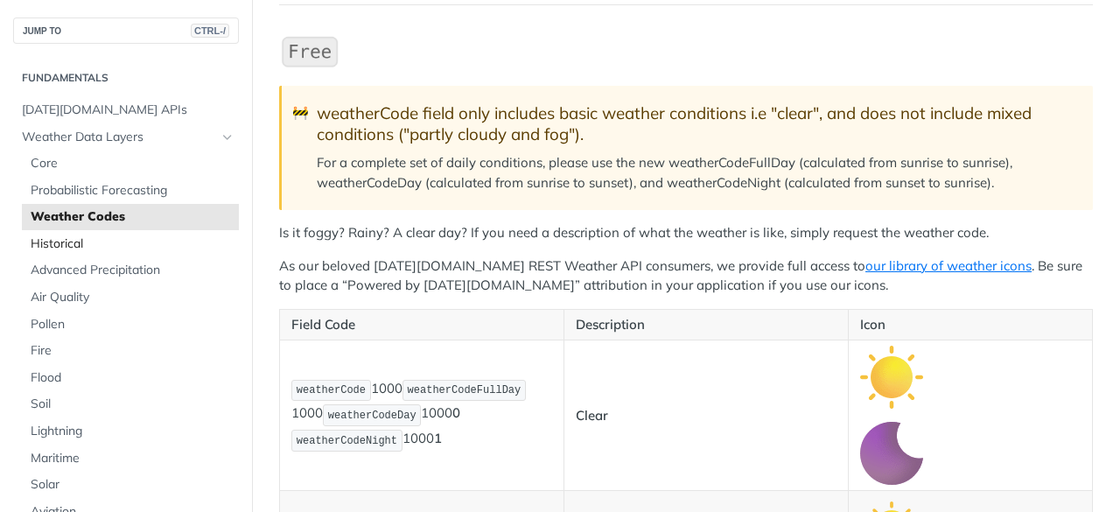
click at [56, 255] on link "Historical" at bounding box center [130, 244] width 217 height 26
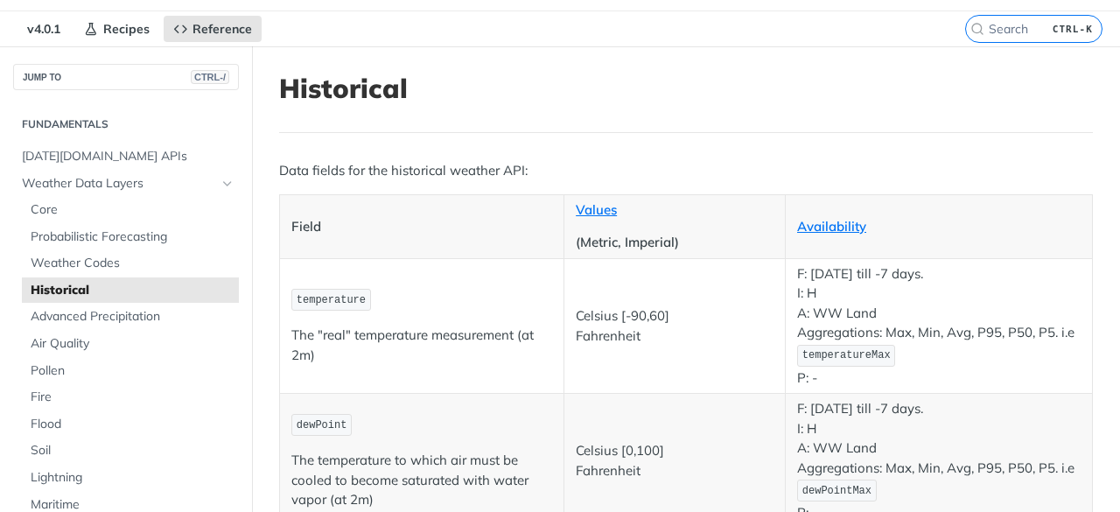
scroll to position [88, 0]
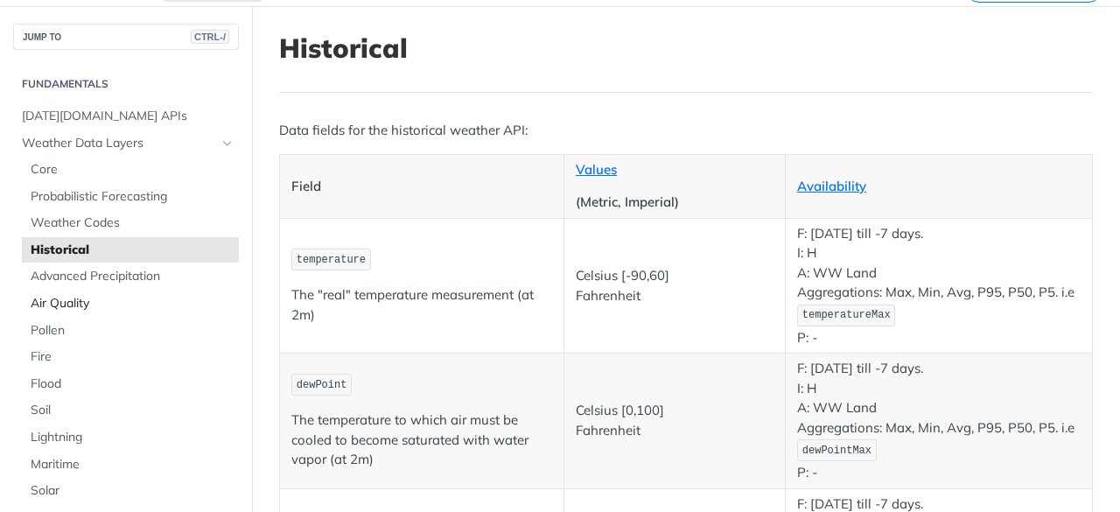
click at [70, 297] on span "Air Quality" at bounding box center [133, 304] width 204 height 18
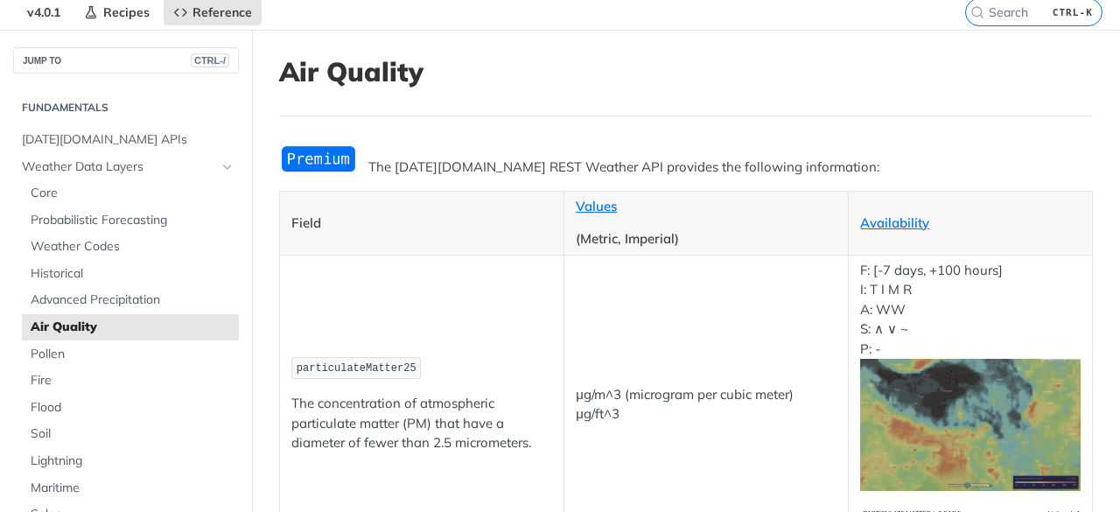
scroll to position [88, 0]
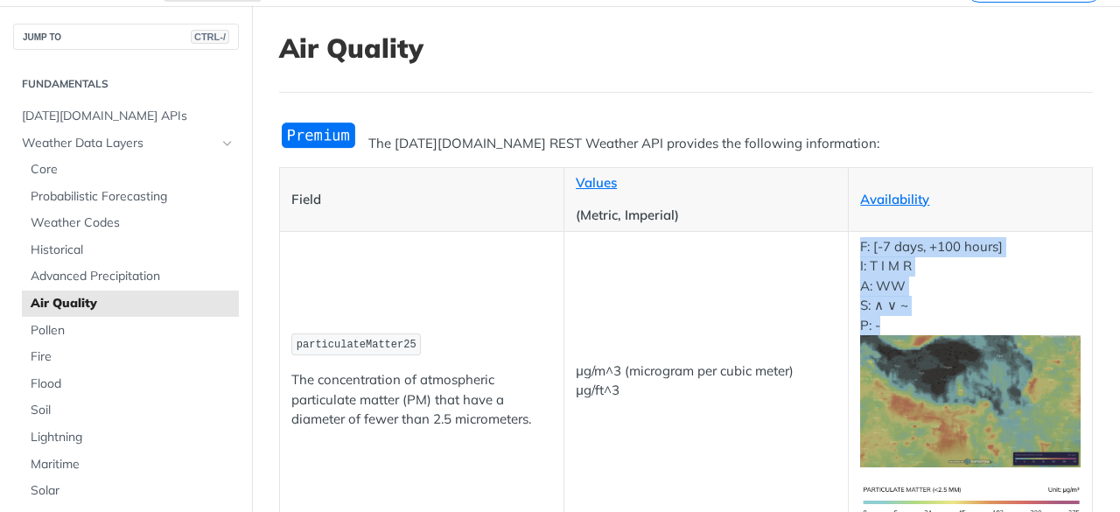
drag, startPoint x: 896, startPoint y: 318, endPoint x: 848, endPoint y: 249, distance: 84.3
click at [849, 249] on td "F: [-7 days, +100 hours] I: T I M R A: WW S: ∧ ∨ ~ P: -" at bounding box center [971, 380] width 244 height 298
copy p "F: [-7 days, +100 hours] I: T I M R A: WW S: ∧ ∨ ~ P: -"
click at [899, 199] on link "Availability" at bounding box center [894, 199] width 69 height 17
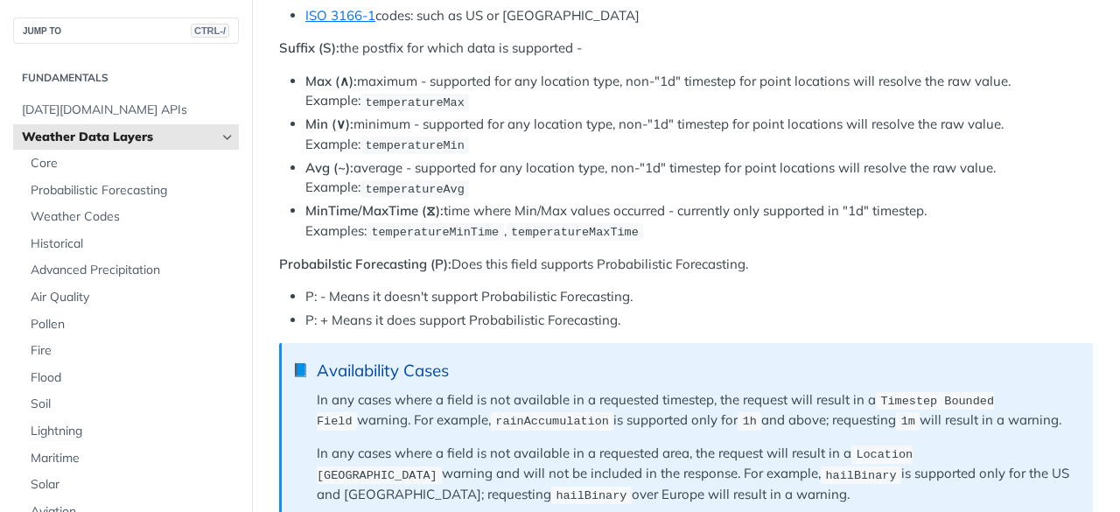
scroll to position [1183, 0]
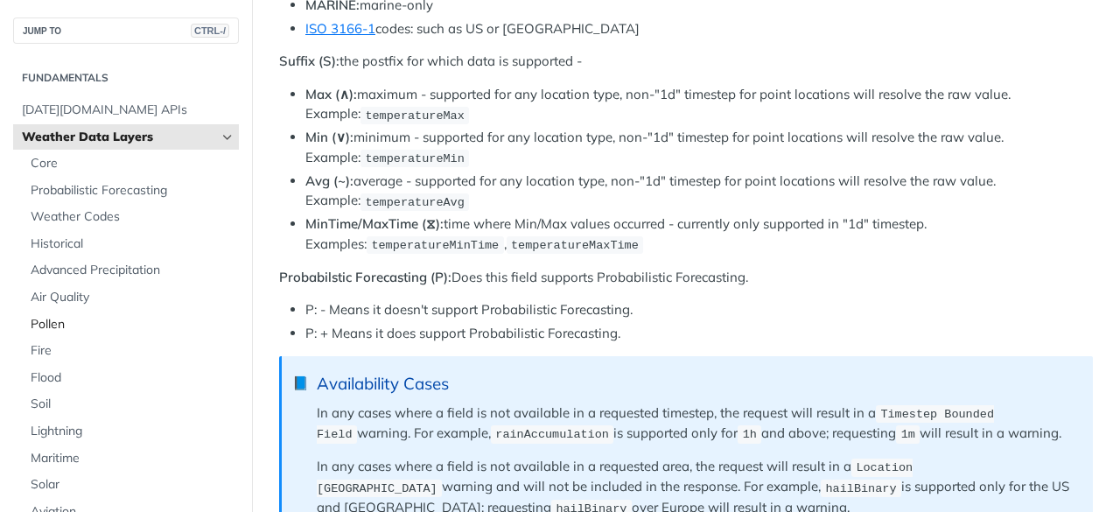
click at [161, 326] on span "Pollen" at bounding box center [133, 325] width 204 height 18
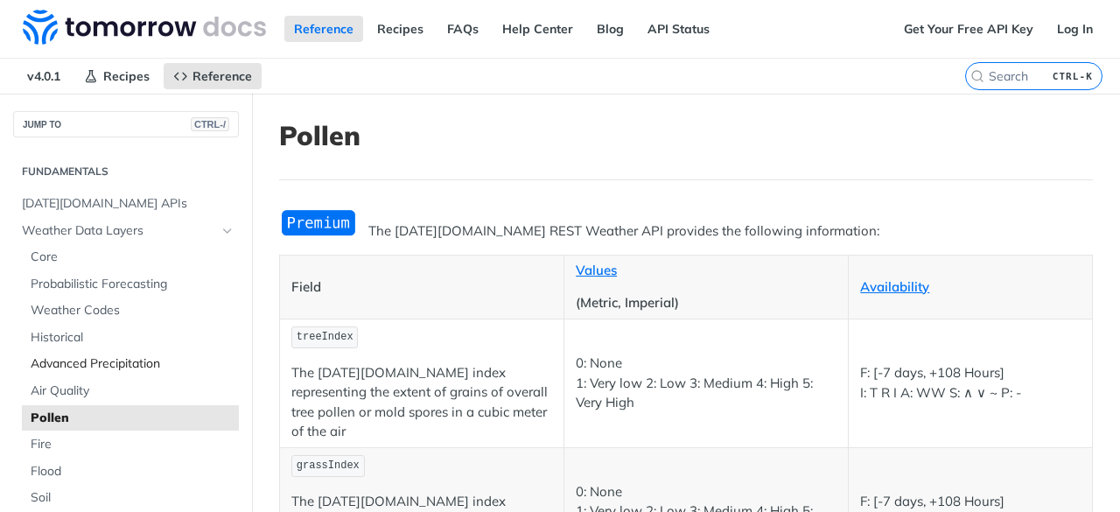
click at [86, 365] on span "Advanced Precipitation" at bounding box center [133, 364] width 204 height 18
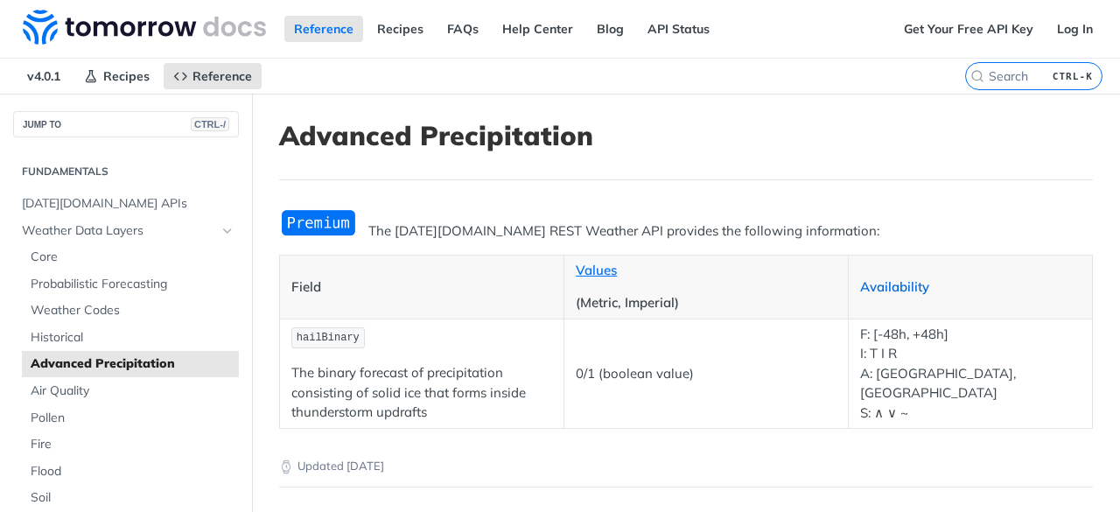
click at [887, 284] on link "Availability" at bounding box center [894, 286] width 69 height 17
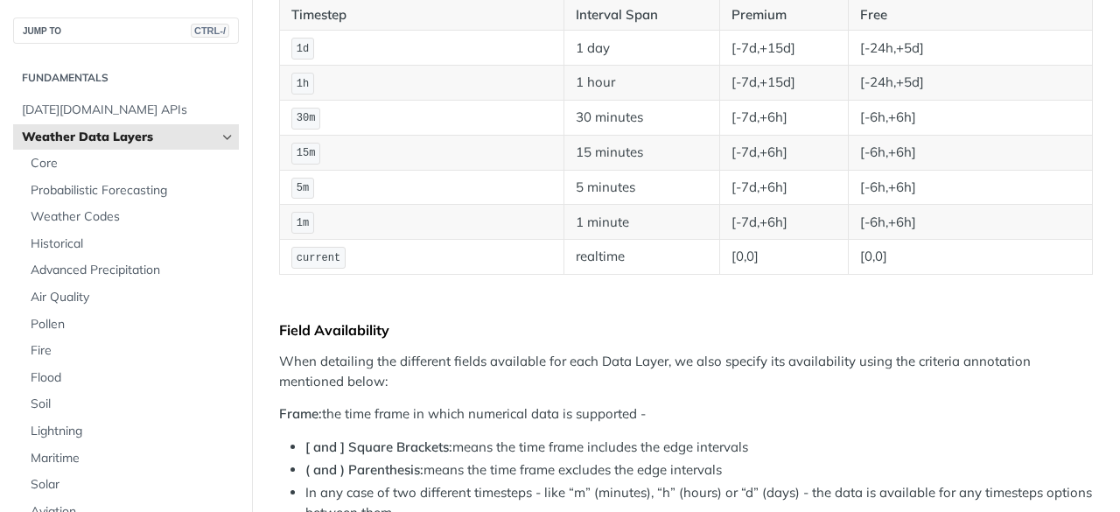
scroll to position [438, 0]
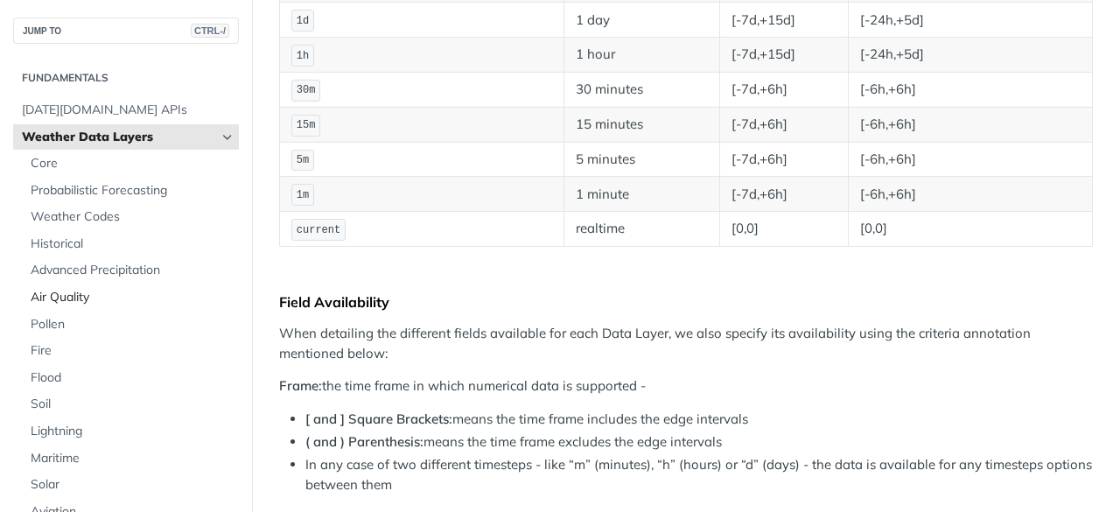
click at [144, 297] on span "Air Quality" at bounding box center [133, 298] width 204 height 18
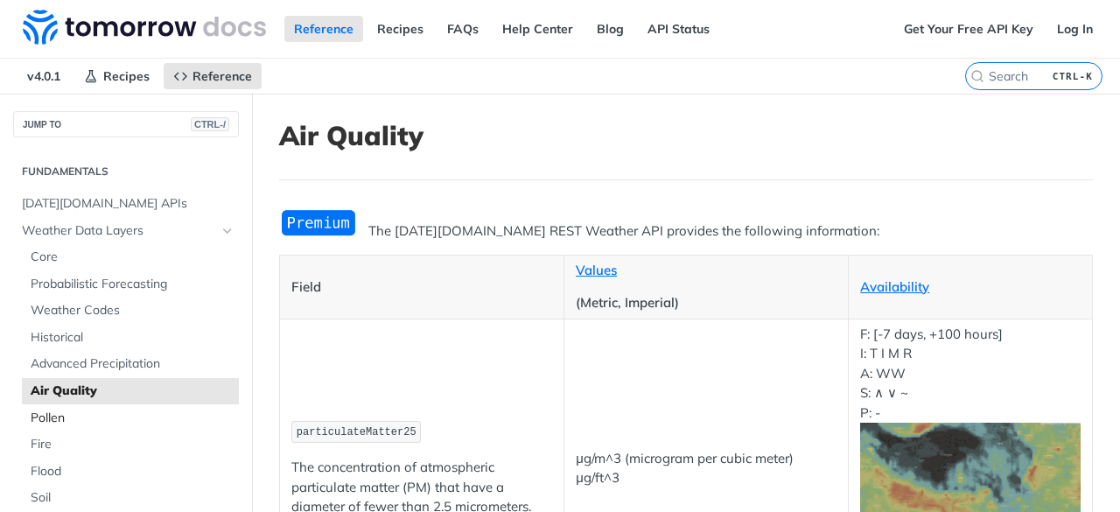
click at [28, 425] on link "Pollen" at bounding box center [130, 418] width 217 height 26
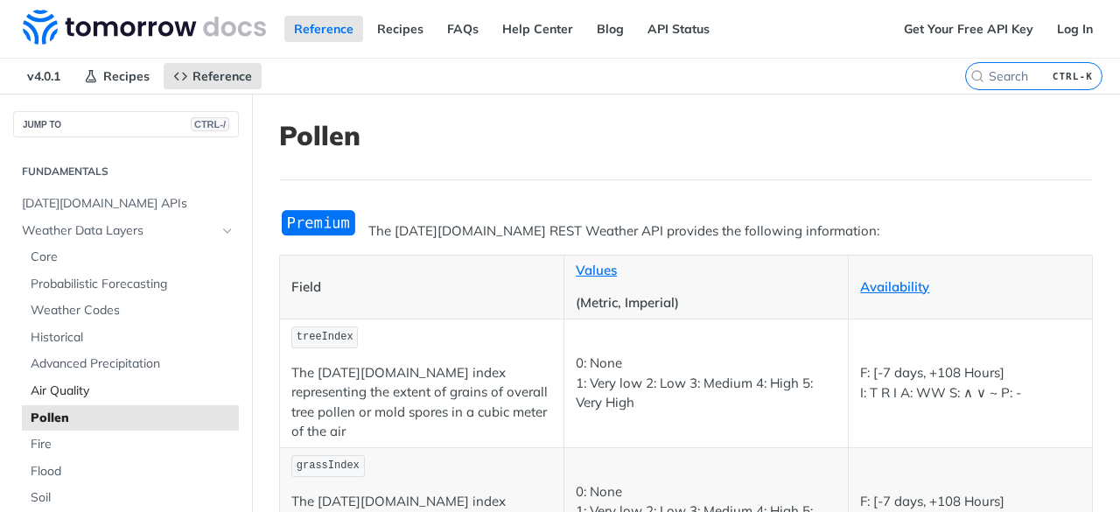
click at [65, 388] on span "Air Quality" at bounding box center [133, 391] width 204 height 18
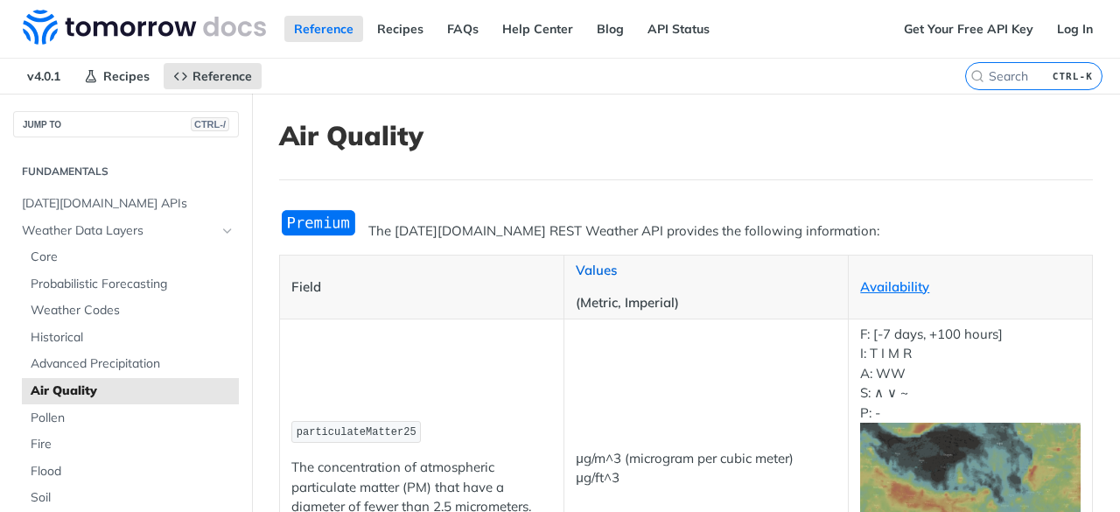
click at [586, 273] on link "Values" at bounding box center [596, 270] width 41 height 17
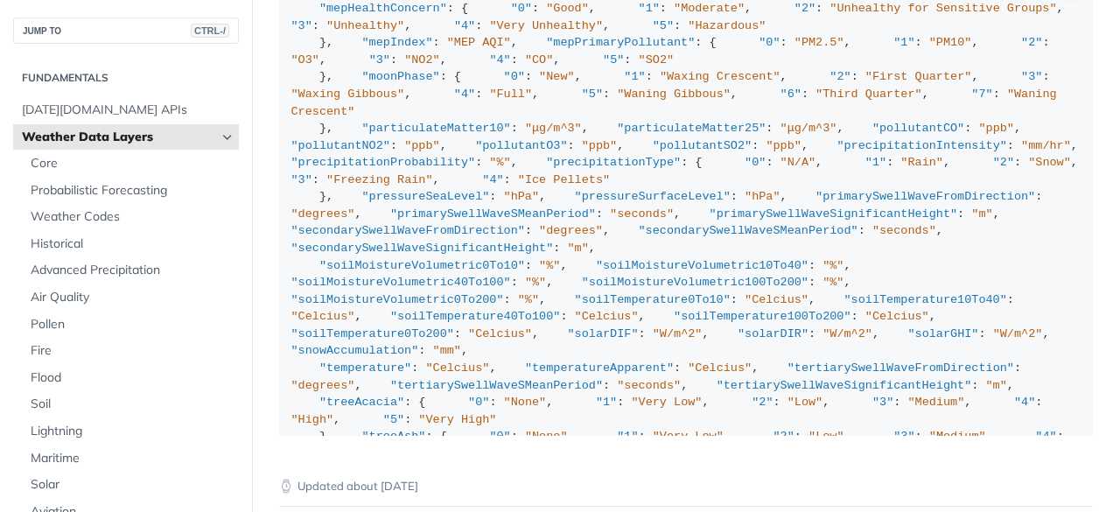
scroll to position [175, 0]
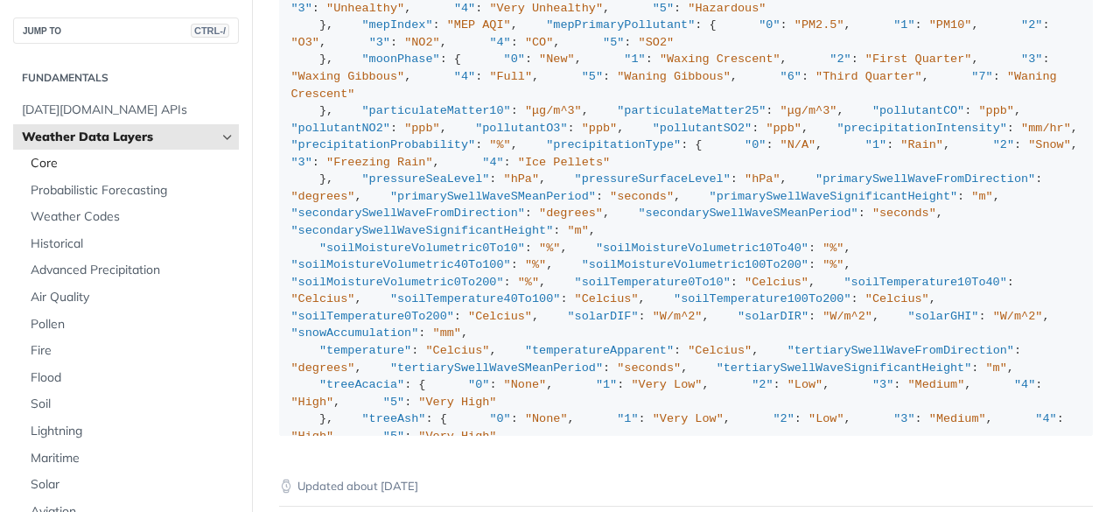
click at [52, 173] on link "Core" at bounding box center [130, 164] width 217 height 26
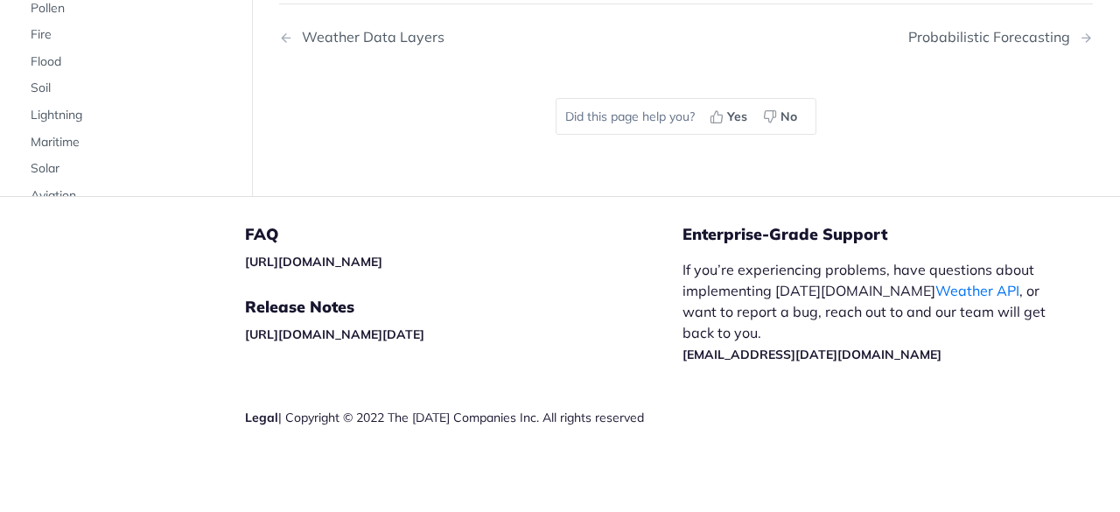
scroll to position [9103, 0]
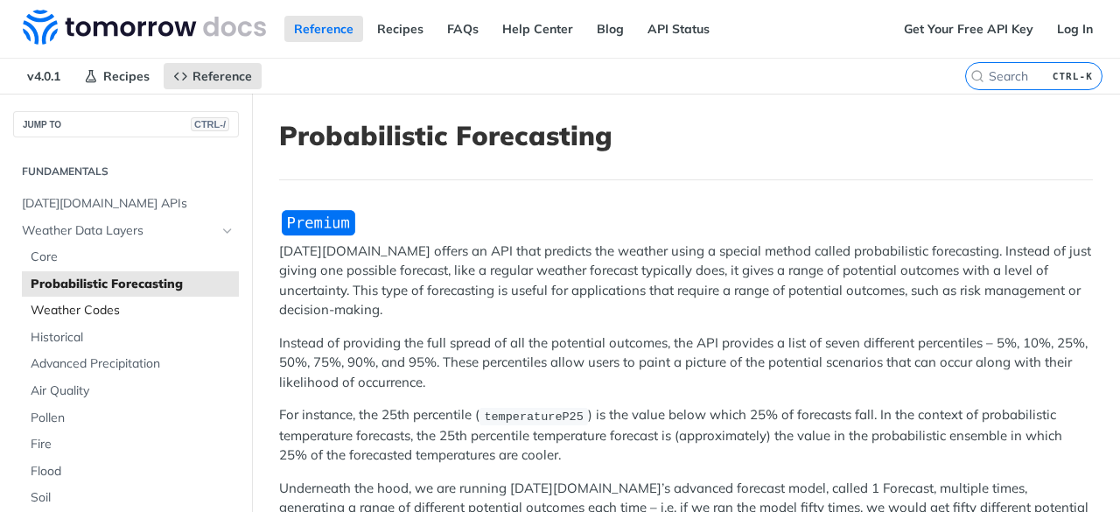
click at [56, 314] on span "Weather Codes" at bounding box center [133, 311] width 204 height 18
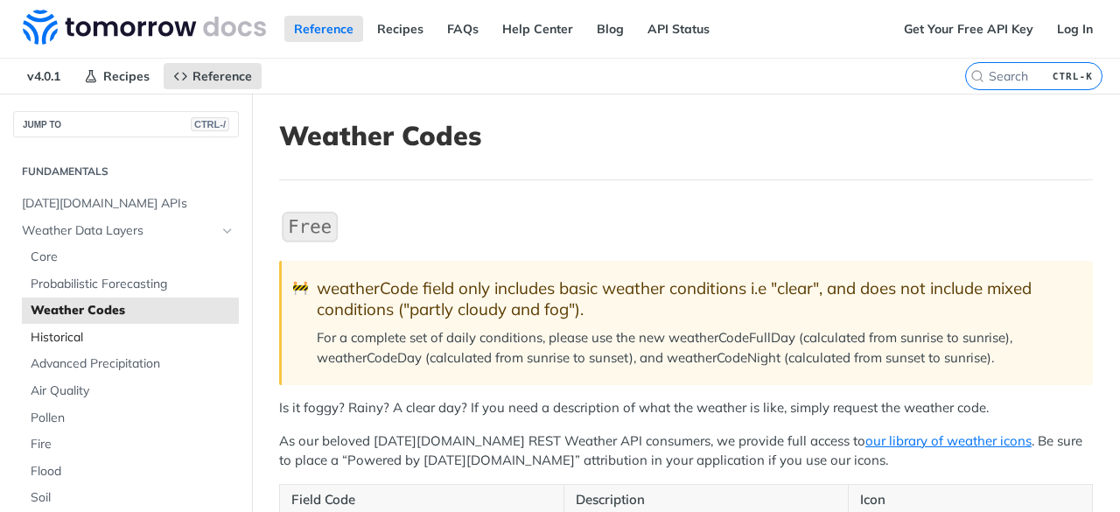
click at [97, 342] on span "Historical" at bounding box center [133, 338] width 204 height 18
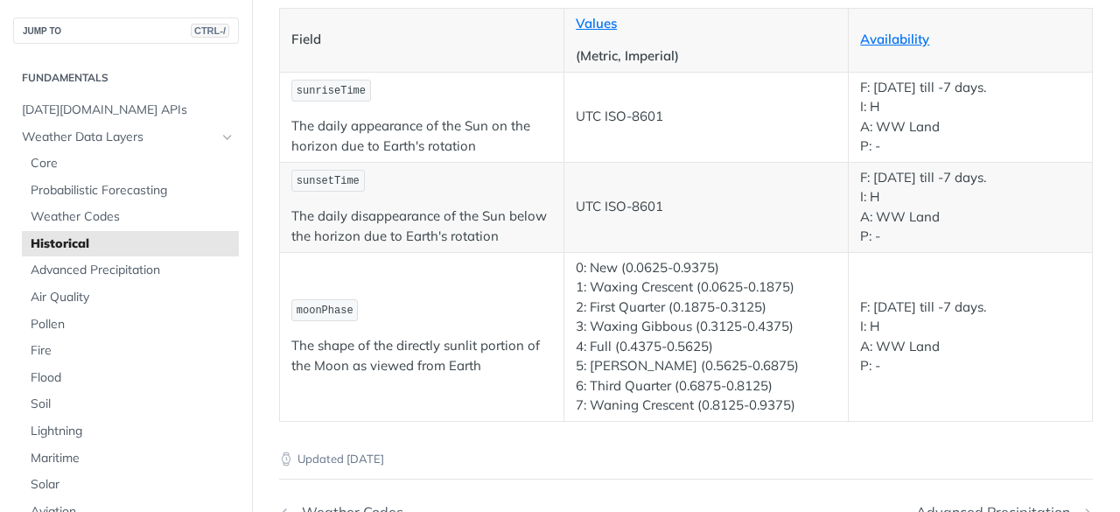
scroll to position [3326, 0]
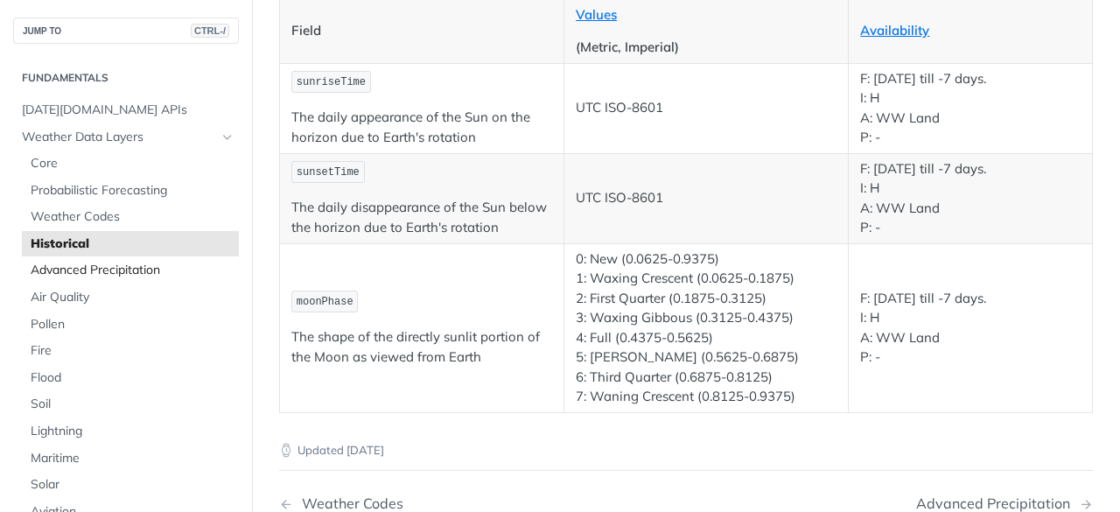
click at [85, 270] on span "Advanced Precipitation" at bounding box center [133, 271] width 204 height 18
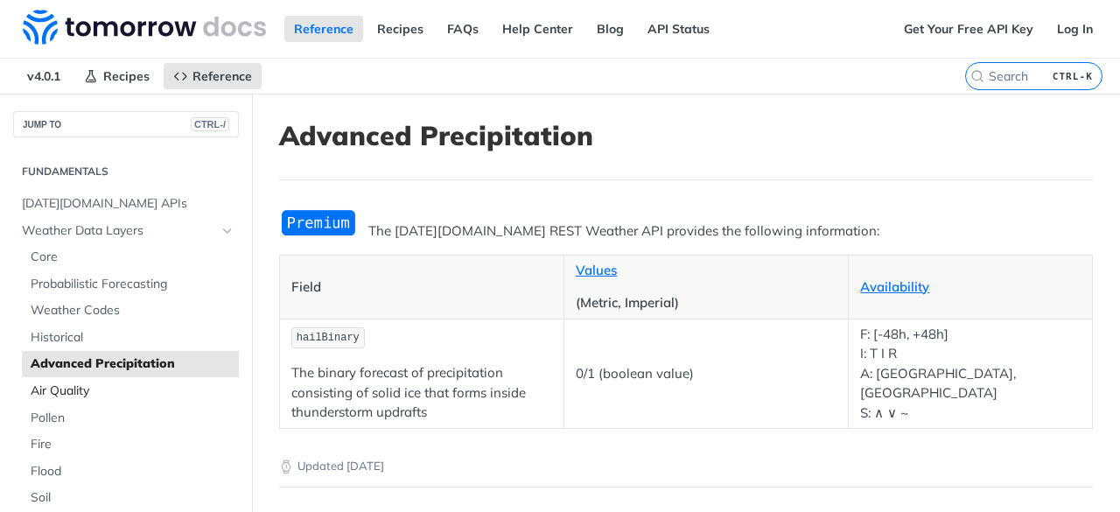
click at [42, 380] on link "Air Quality" at bounding box center [130, 391] width 217 height 26
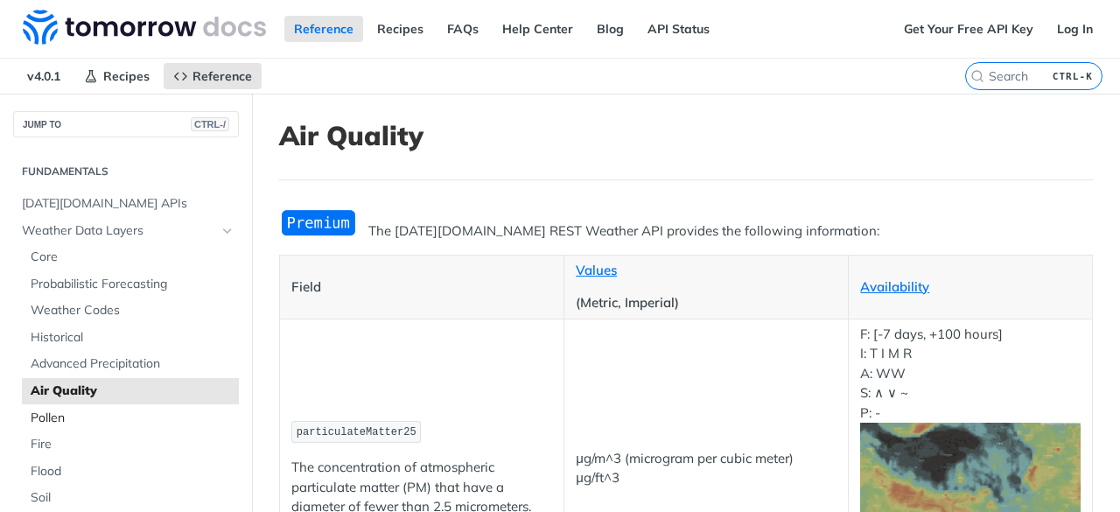
click at [40, 411] on span "Pollen" at bounding box center [133, 419] width 204 height 18
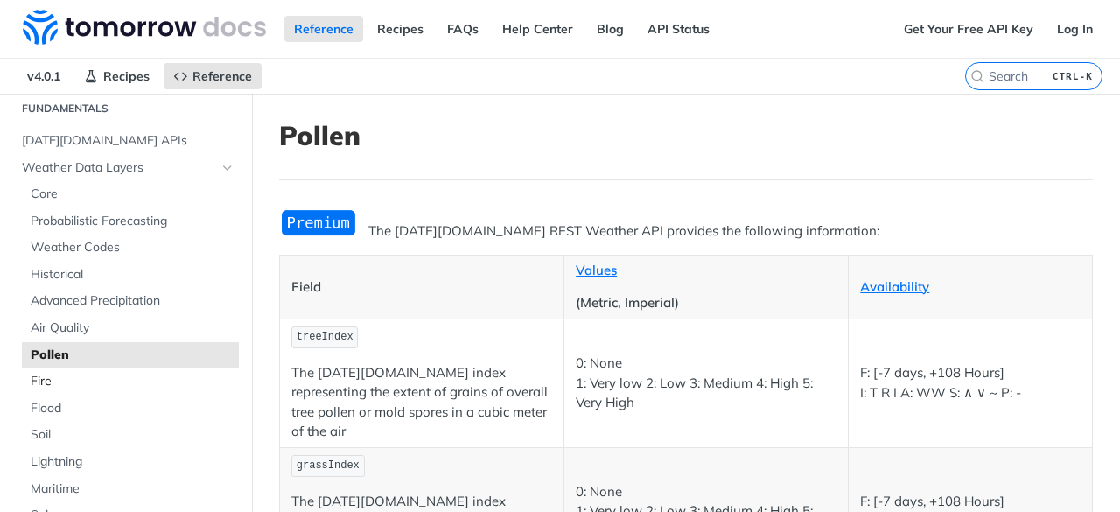
scroll to position [88, 0]
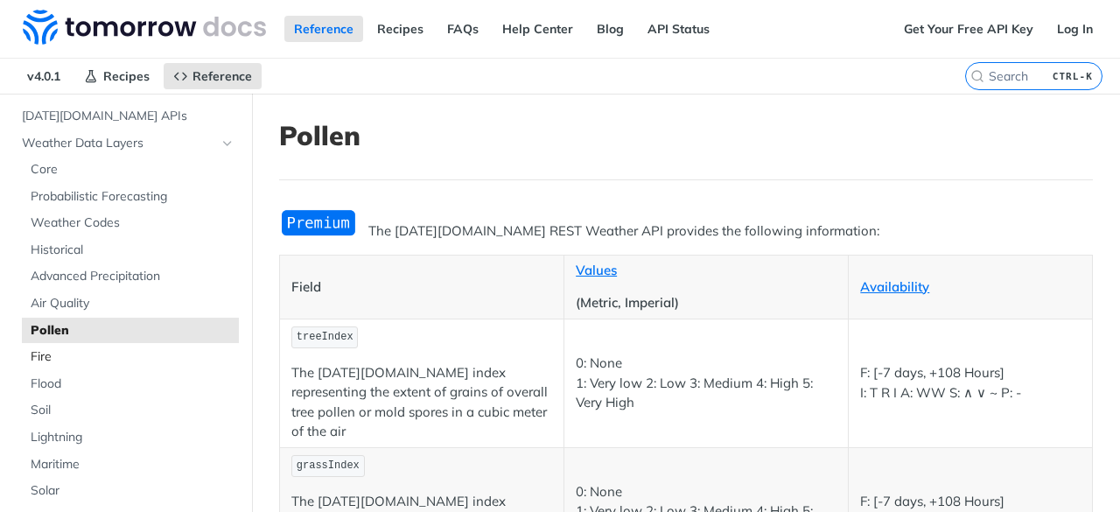
click at [62, 356] on span "Fire" at bounding box center [133, 357] width 204 height 18
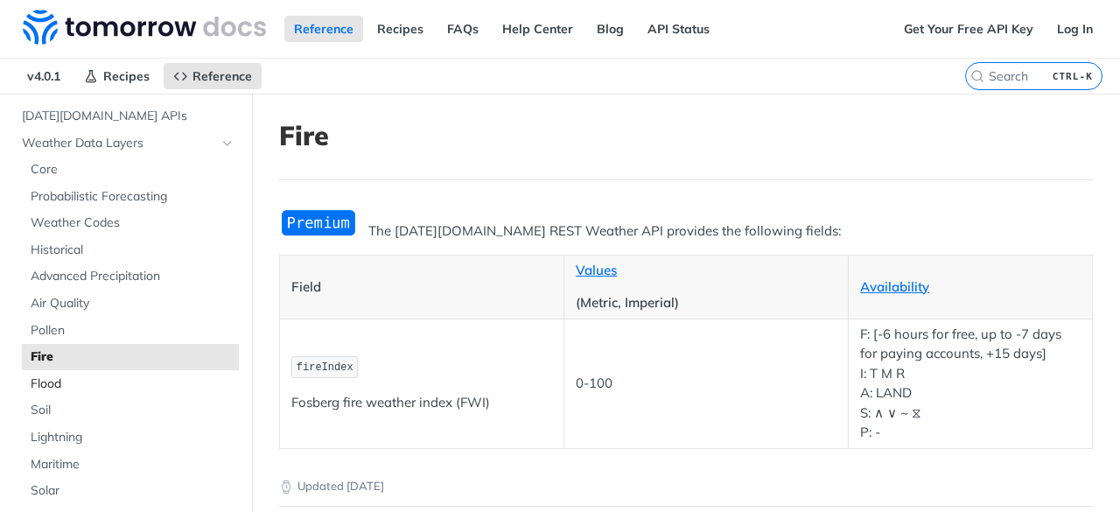
click at [56, 386] on span "Flood" at bounding box center [133, 384] width 204 height 18
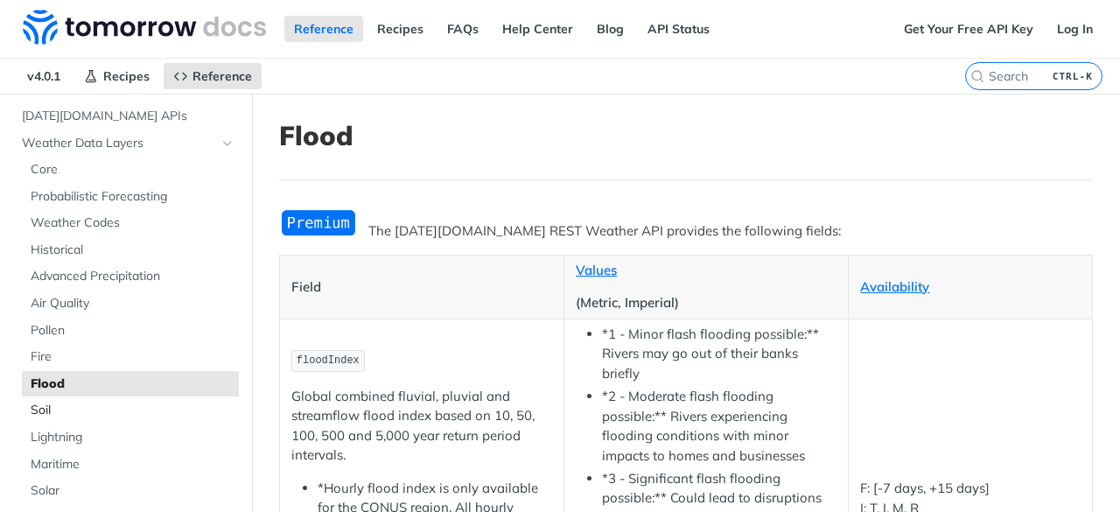
click at [49, 405] on span "Soil" at bounding box center [133, 411] width 204 height 18
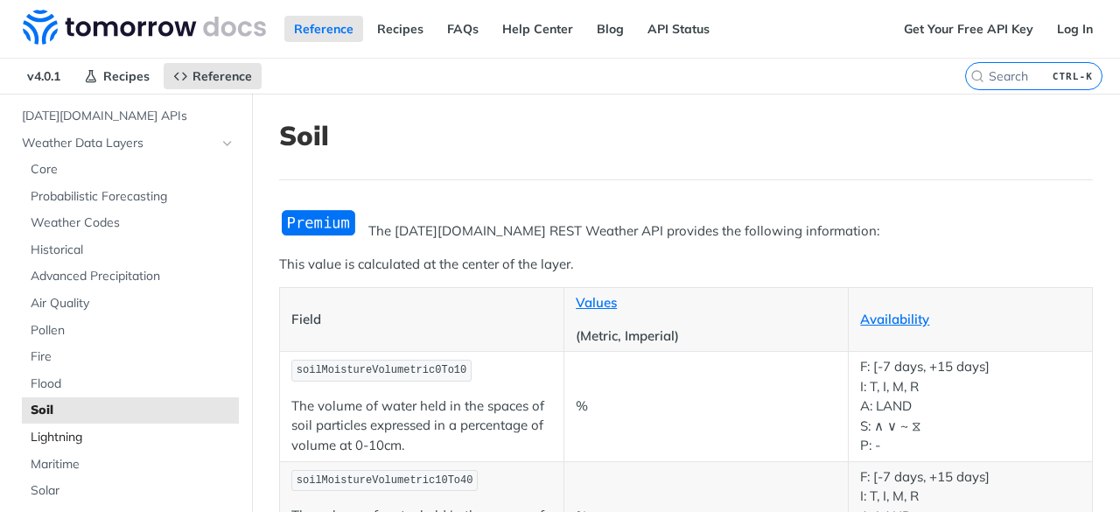
click at [51, 437] on span "Lightning" at bounding box center [133, 438] width 204 height 18
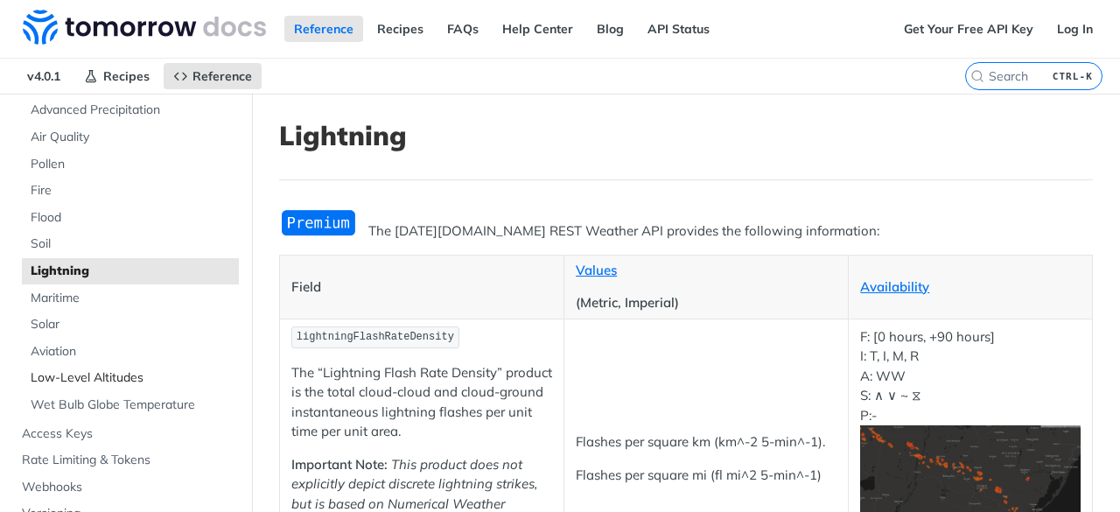
scroll to position [263, 0]
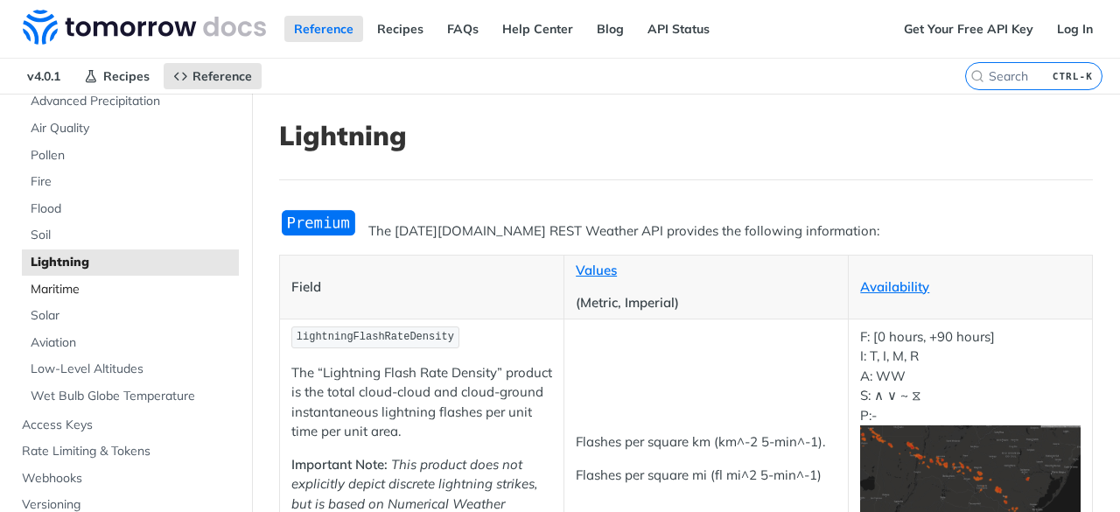
click at [67, 285] on span "Maritime" at bounding box center [133, 290] width 204 height 18
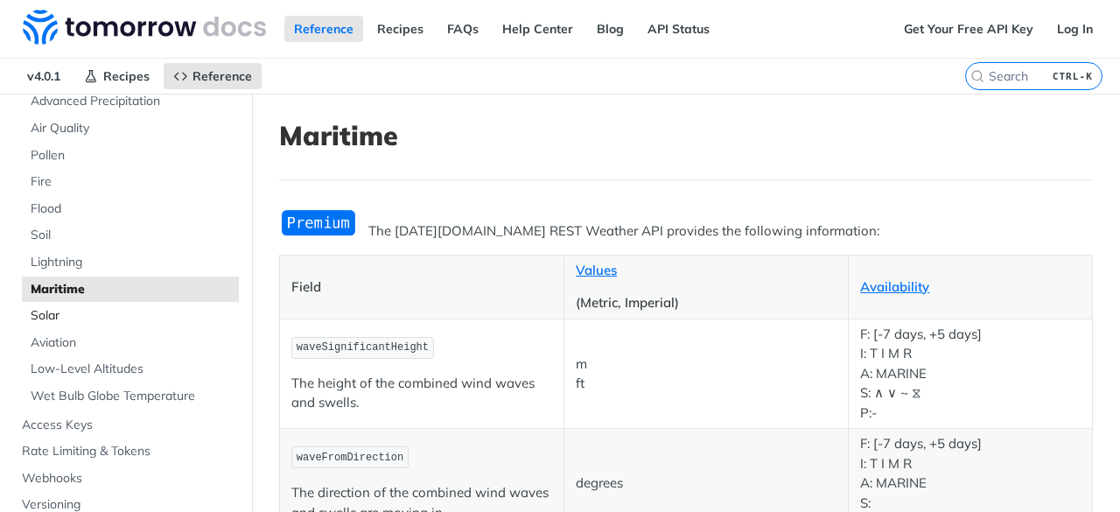
click at [56, 316] on span "Solar" at bounding box center [133, 316] width 204 height 18
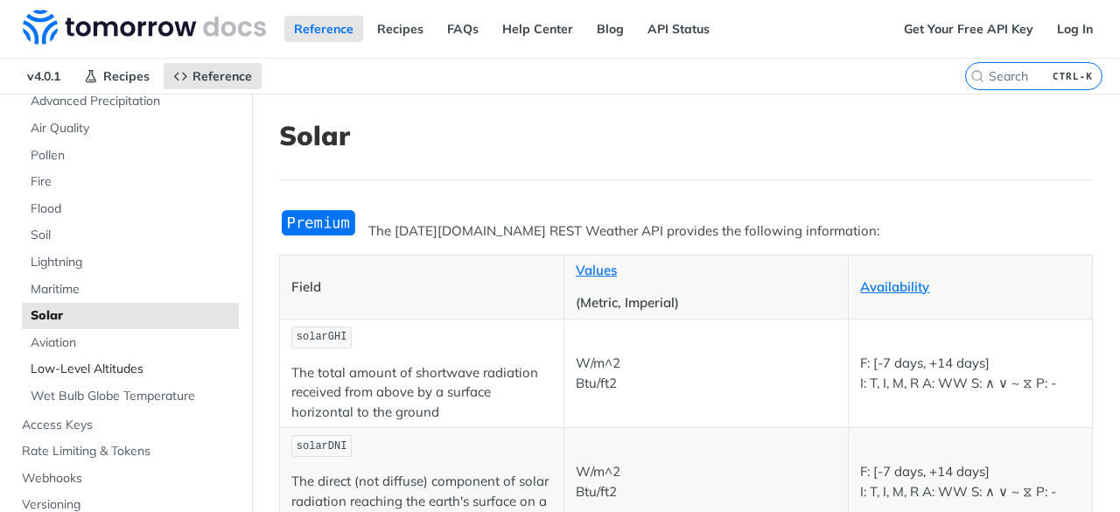
click at [64, 357] on link "Low-Level Altitudes" at bounding box center [130, 369] width 217 height 26
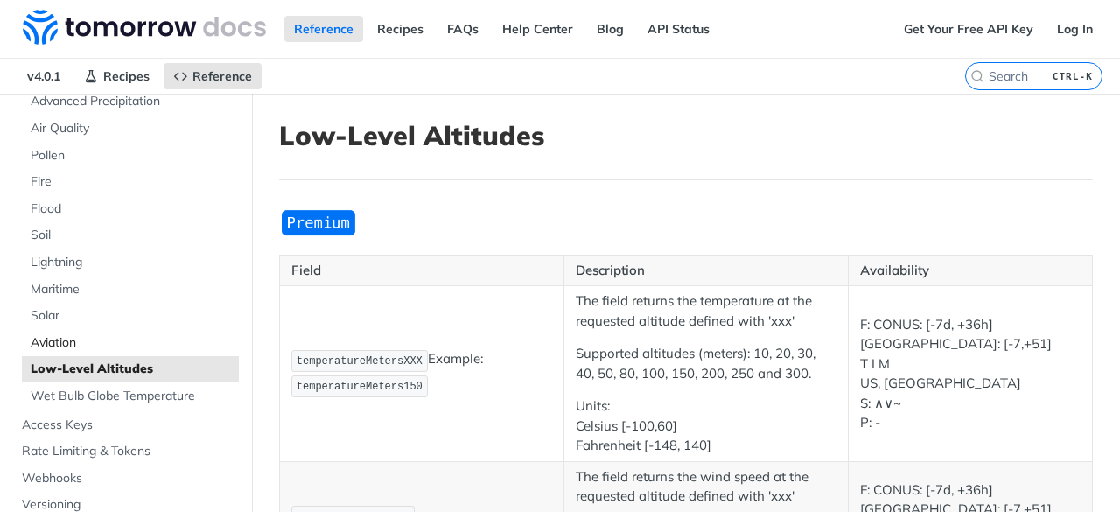
click at [63, 339] on span "Aviation" at bounding box center [133, 343] width 204 height 18
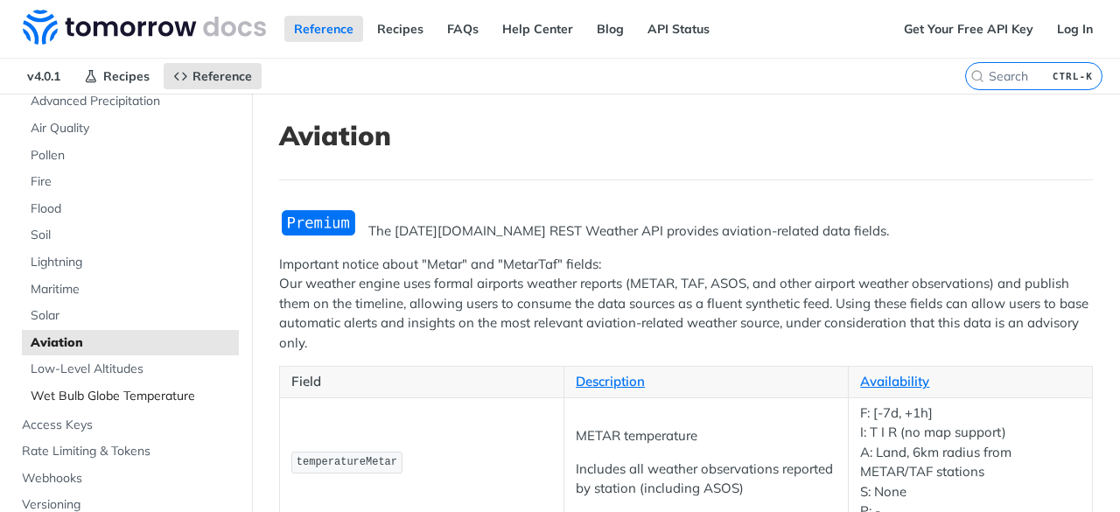
click at [88, 388] on span "Wet Bulb Globe Temperature" at bounding box center [133, 397] width 204 height 18
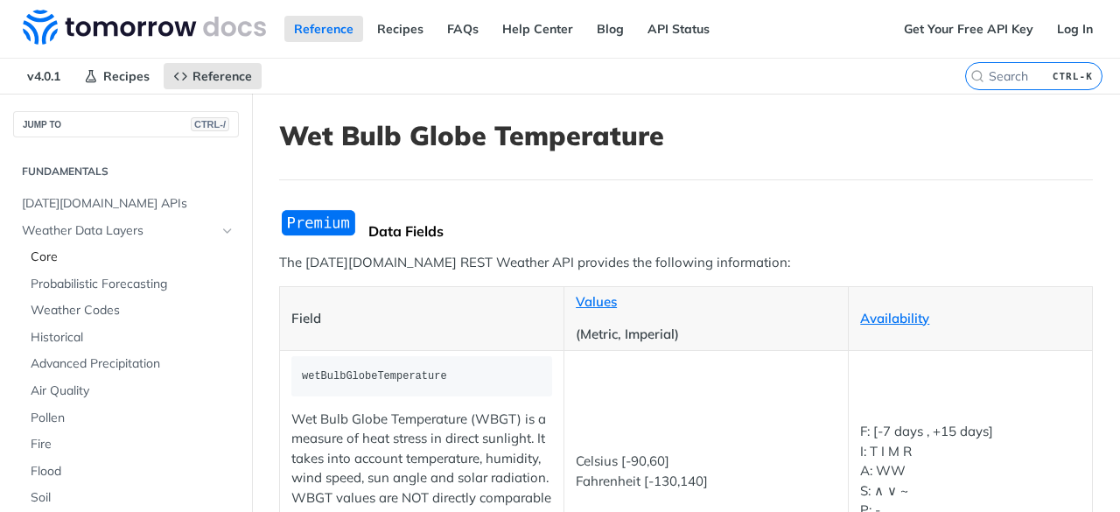
click at [69, 265] on link "Core" at bounding box center [130, 257] width 217 height 26
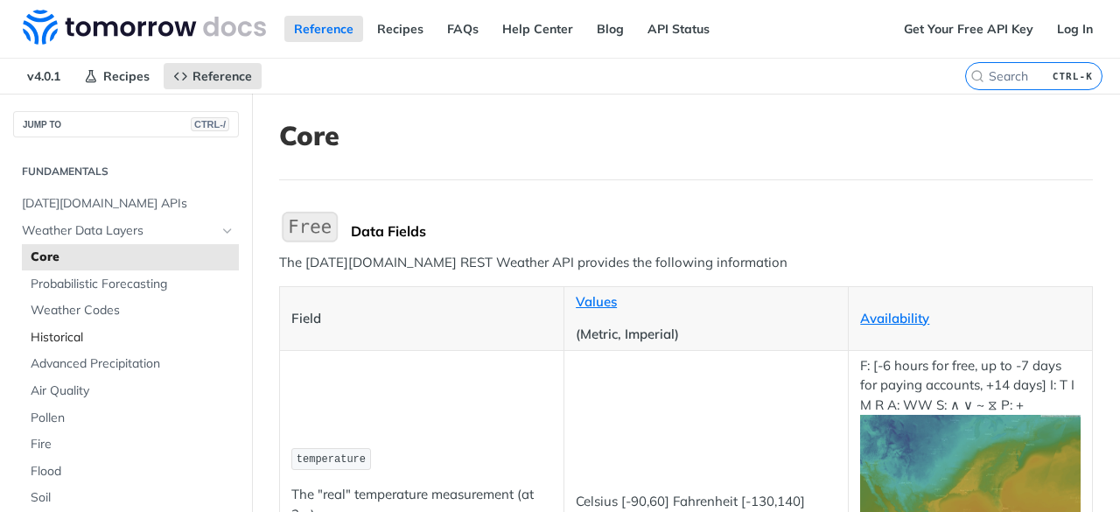
click at [69, 337] on span "Historical" at bounding box center [133, 338] width 204 height 18
